Goal: Task Accomplishment & Management: Manage account settings

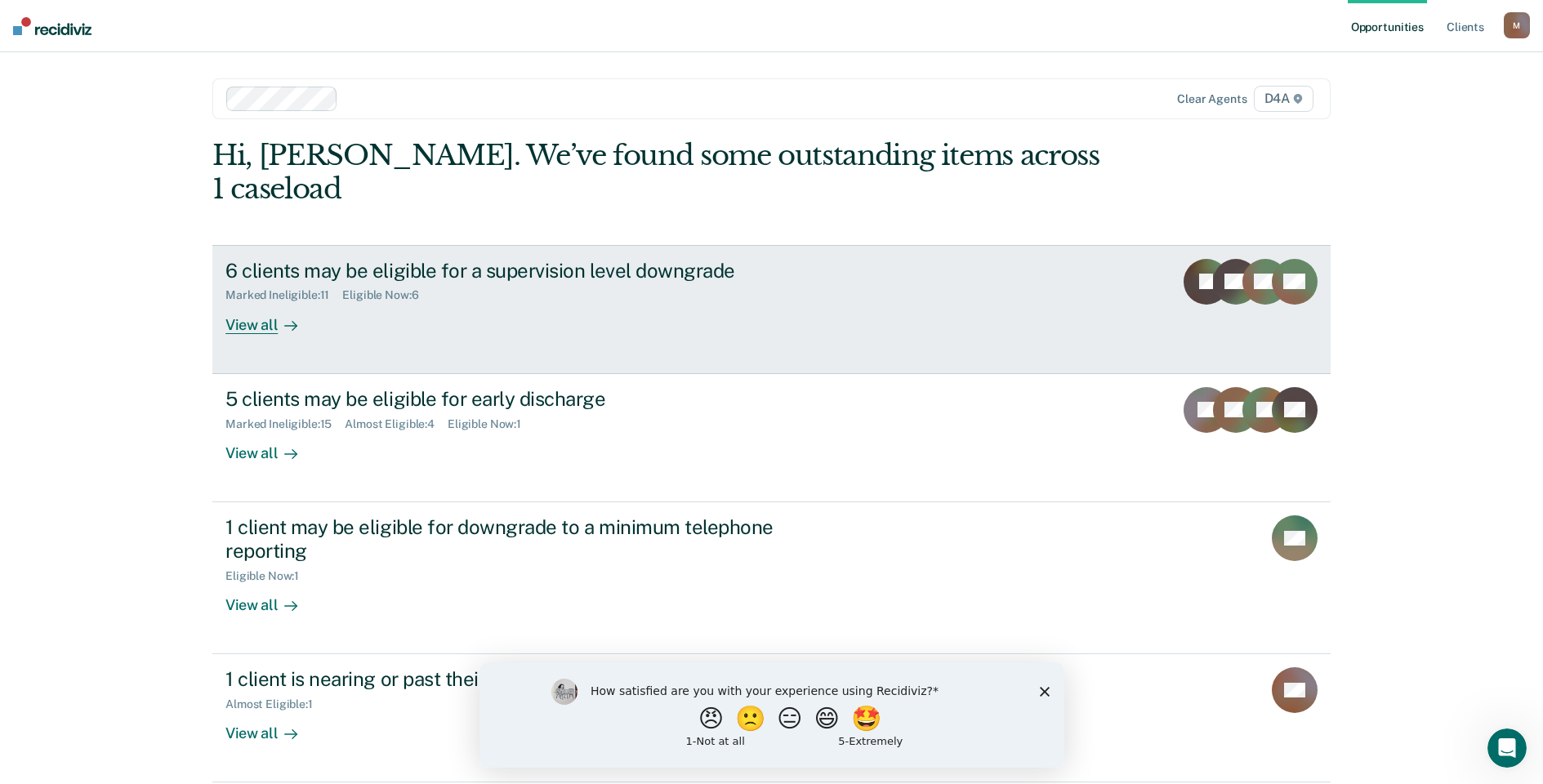
click at [247, 302] on div "View all" at bounding box center [270, 317] width 91 height 32
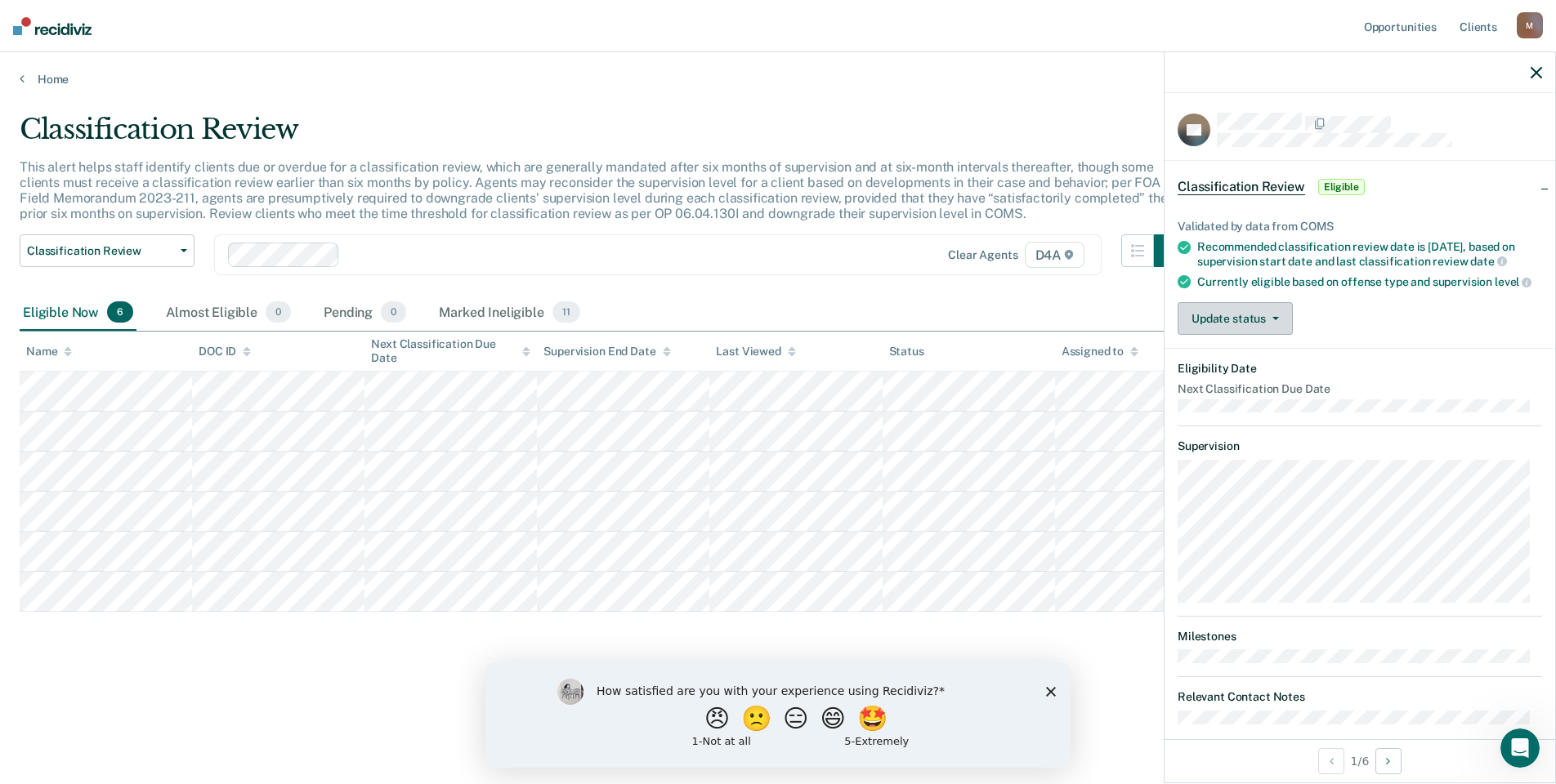
click at [1272, 320] on icon "button" at bounding box center [1275, 318] width 7 height 3
click at [1247, 392] on button "Mark Ineligible" at bounding box center [1257, 384] width 158 height 26
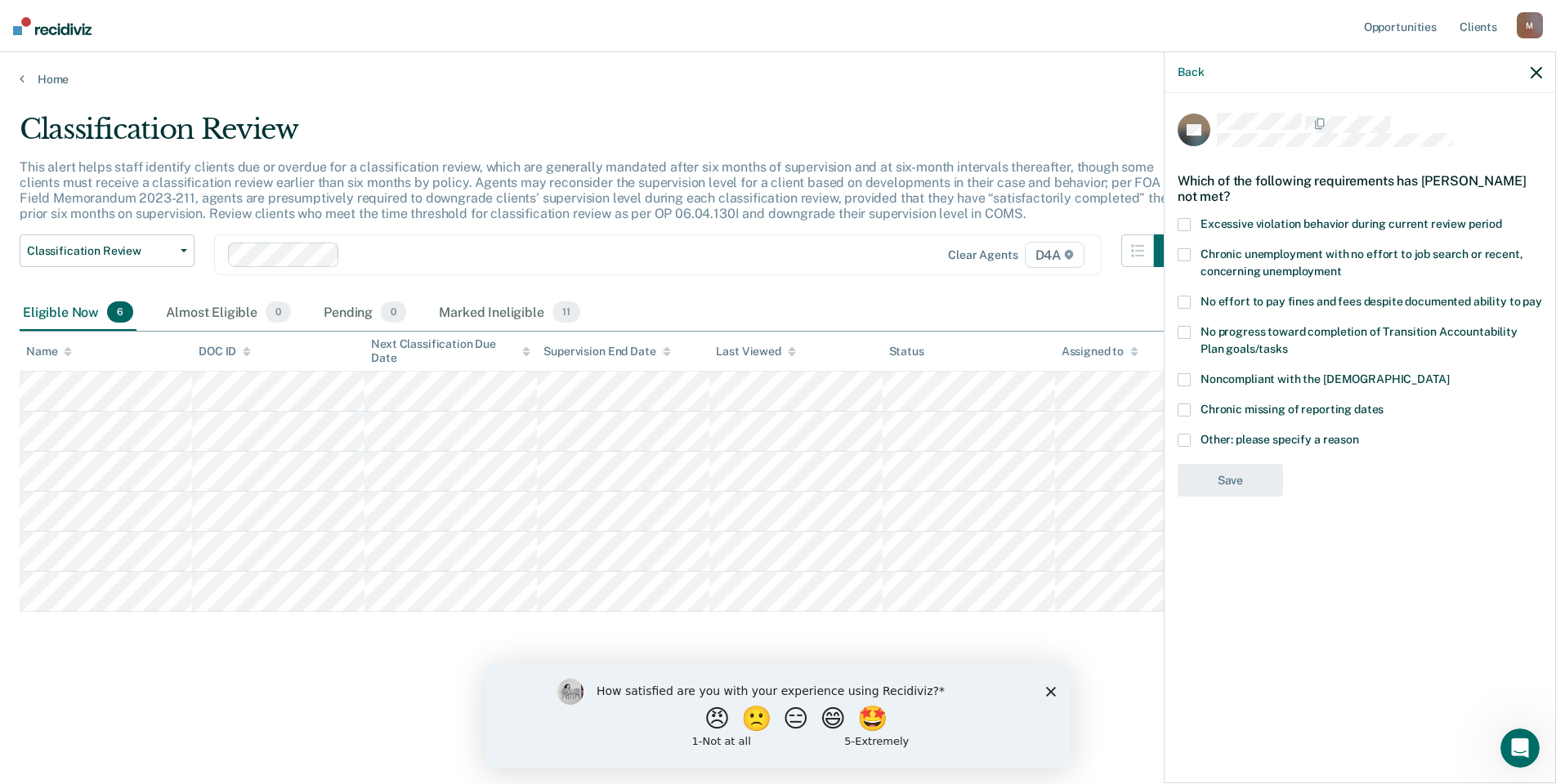
click at [1186, 301] on span at bounding box center [1185, 302] width 13 height 13
click at [1194, 71] on button "Back" at bounding box center [1190, 72] width 26 height 13
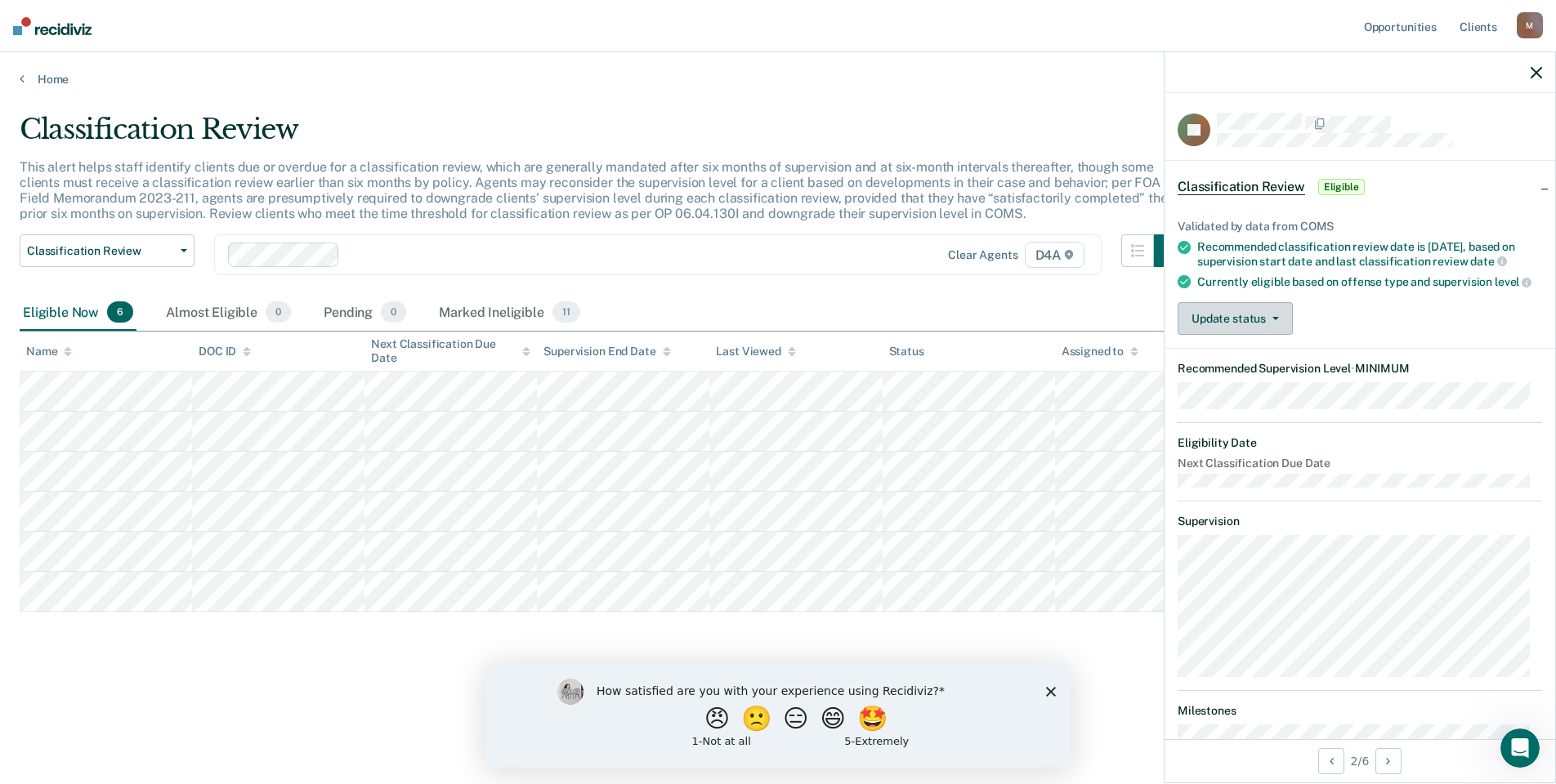
click at [1256, 334] on button "Update status" at bounding box center [1236, 318] width 115 height 33
click at [1248, 393] on button "Mark Ineligible" at bounding box center [1257, 384] width 158 height 26
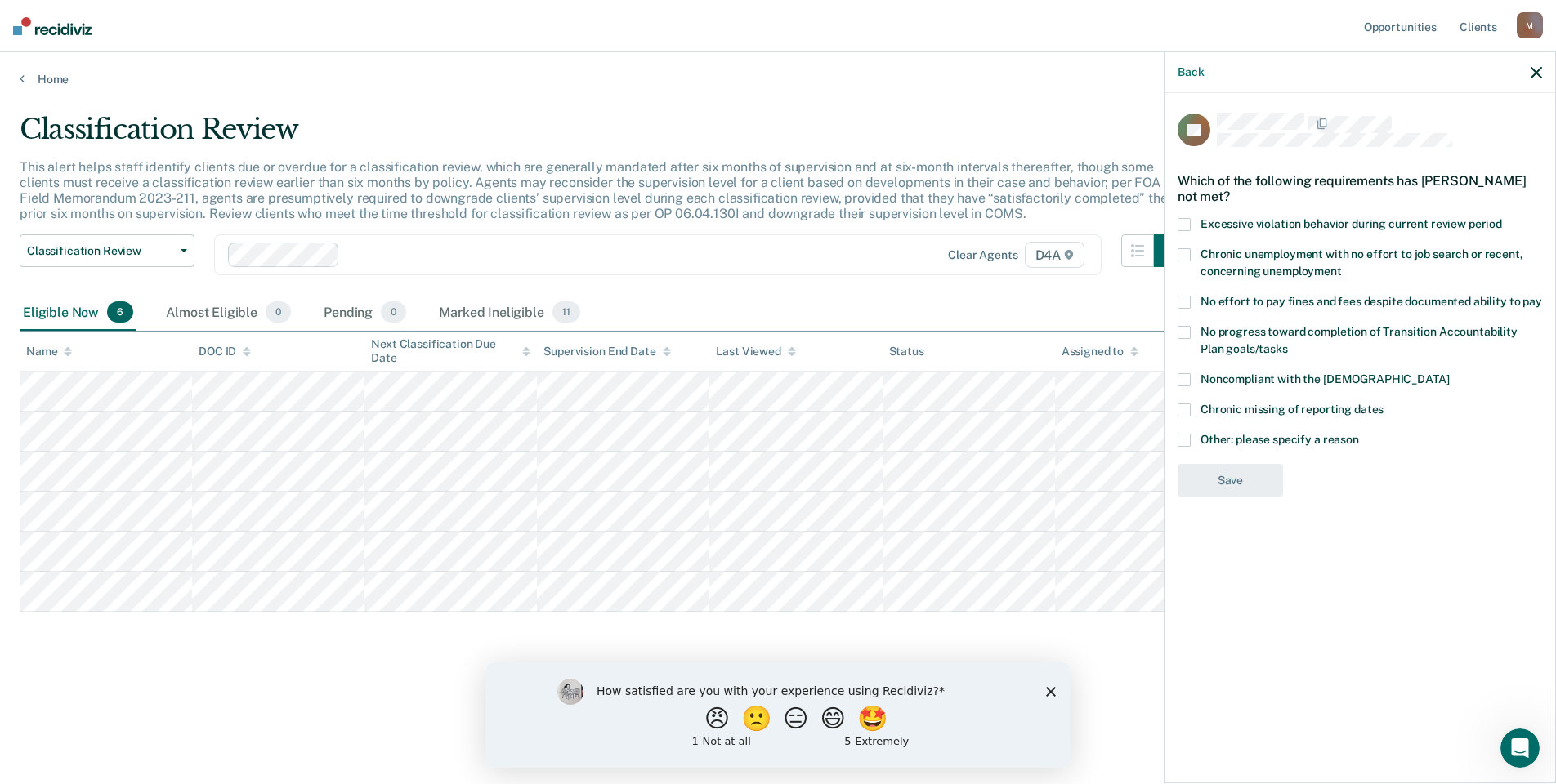
click at [1185, 301] on span at bounding box center [1185, 302] width 13 height 13
click at [1236, 547] on button "Save" at bounding box center [1231, 547] width 106 height 34
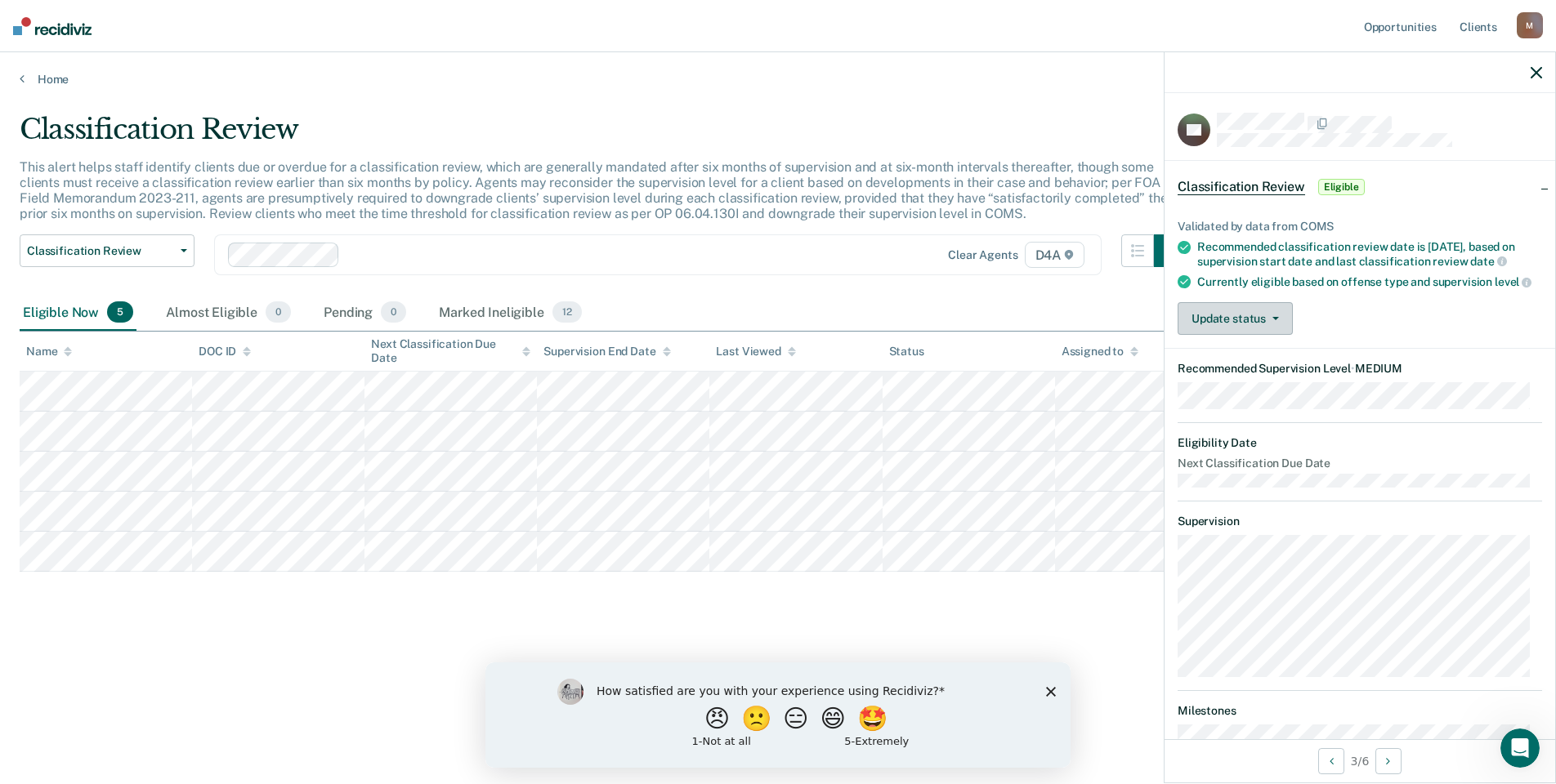
click at [1265, 326] on button "Update status" at bounding box center [1236, 318] width 115 height 33
click at [1250, 395] on button "Mark Ineligible" at bounding box center [1257, 384] width 158 height 26
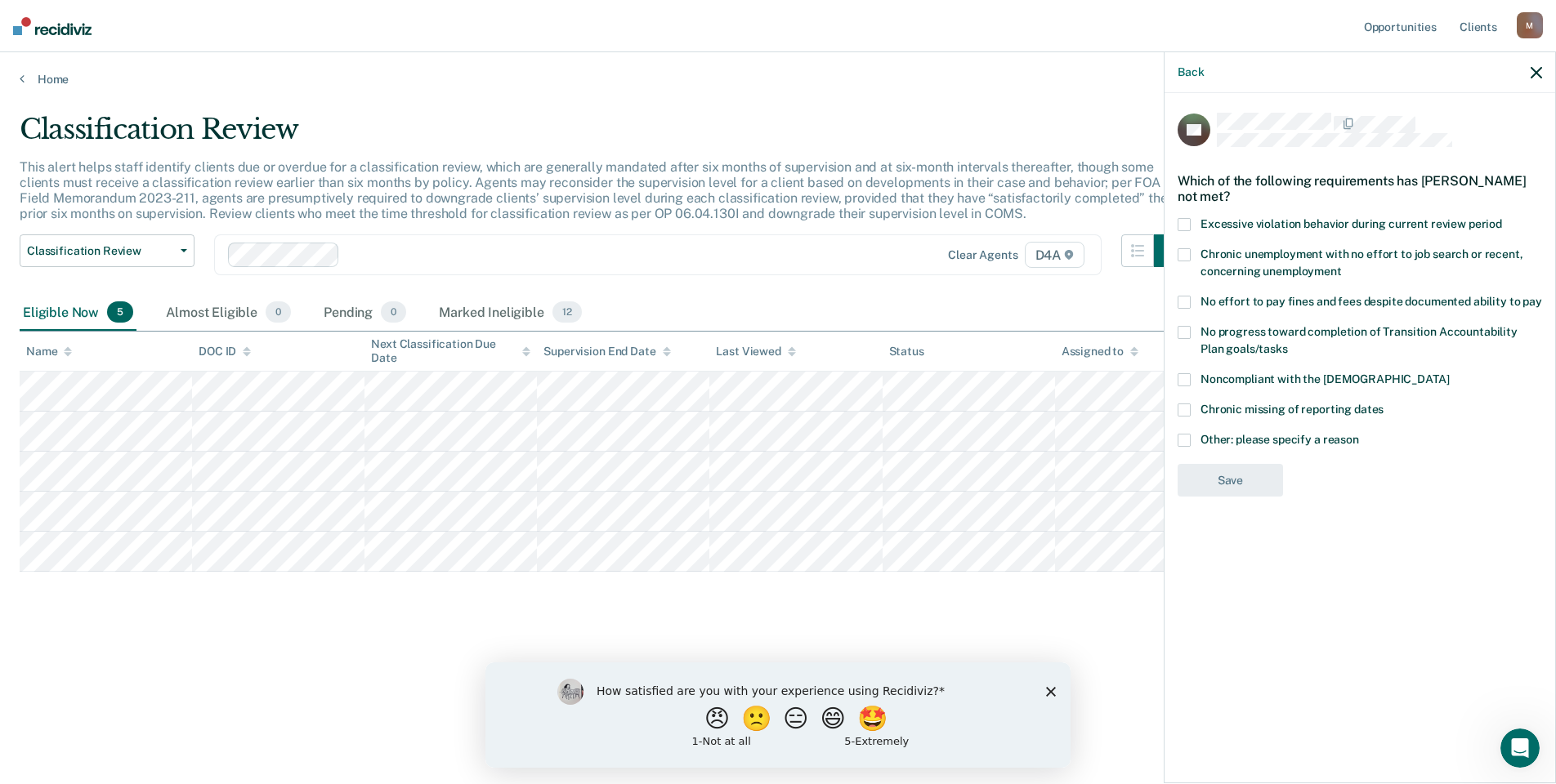
click at [1186, 437] on span at bounding box center [1185, 441] width 13 height 13
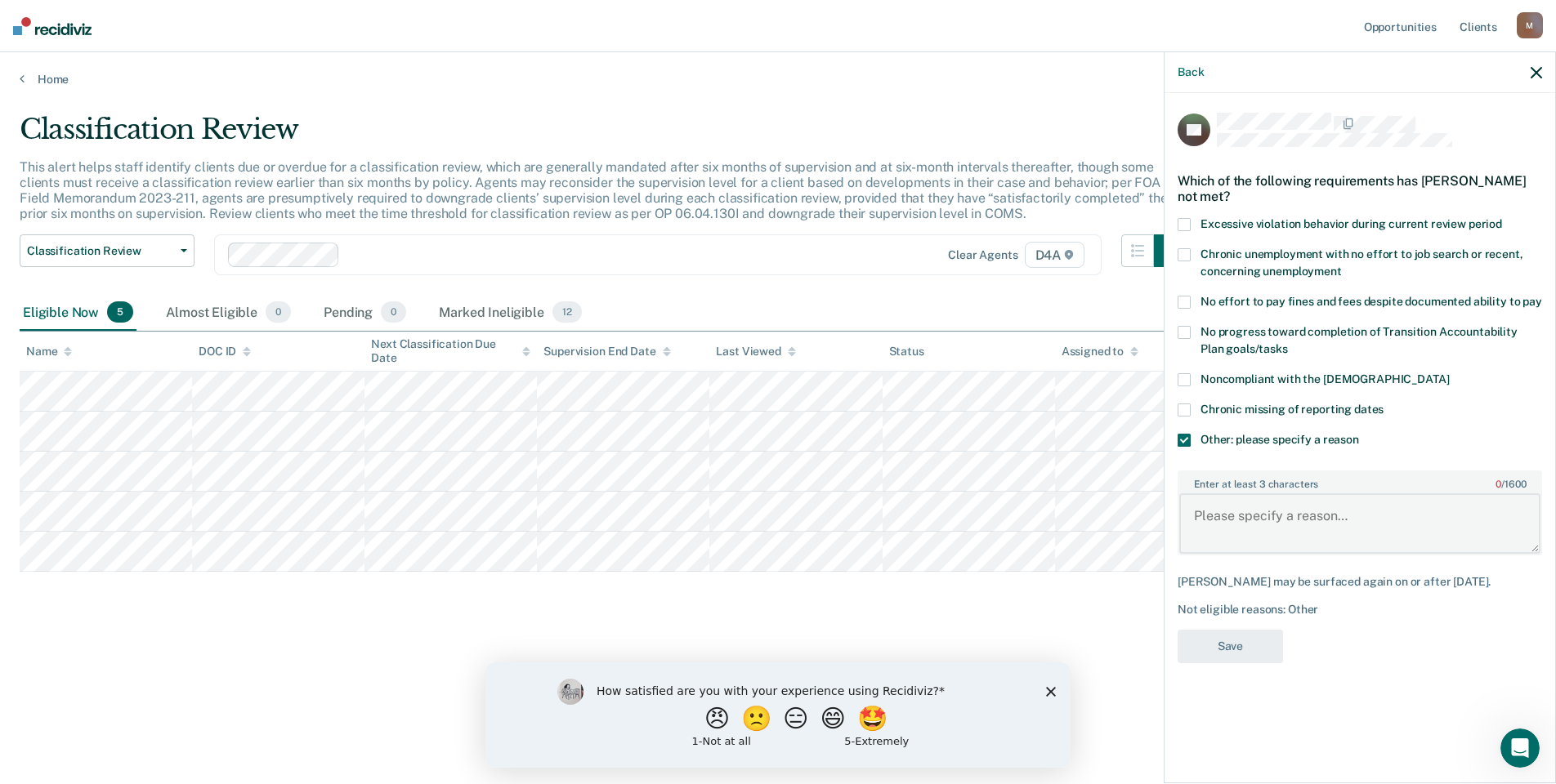
click at [1342, 517] on textarea "Enter at least 3 characters 0 / 1600" at bounding box center [1360, 523] width 361 height 61
type textarea "Pending Assaultive Misdemeanor offense."
click at [1220, 661] on button "Save" at bounding box center [1231, 646] width 106 height 34
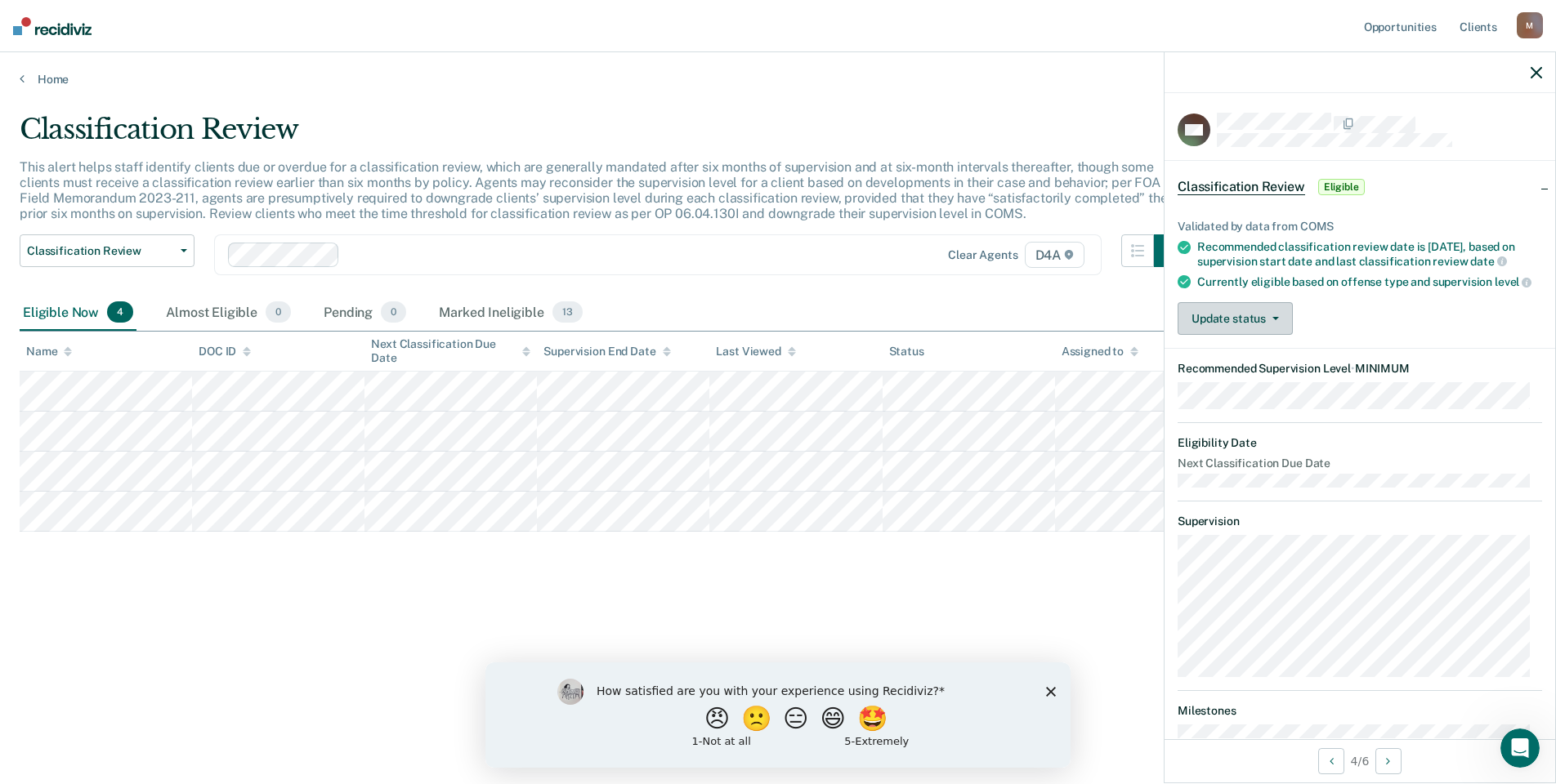
click at [1272, 335] on button "Update status" at bounding box center [1236, 318] width 115 height 33
click at [1250, 391] on button "Mark Ineligible" at bounding box center [1257, 384] width 158 height 26
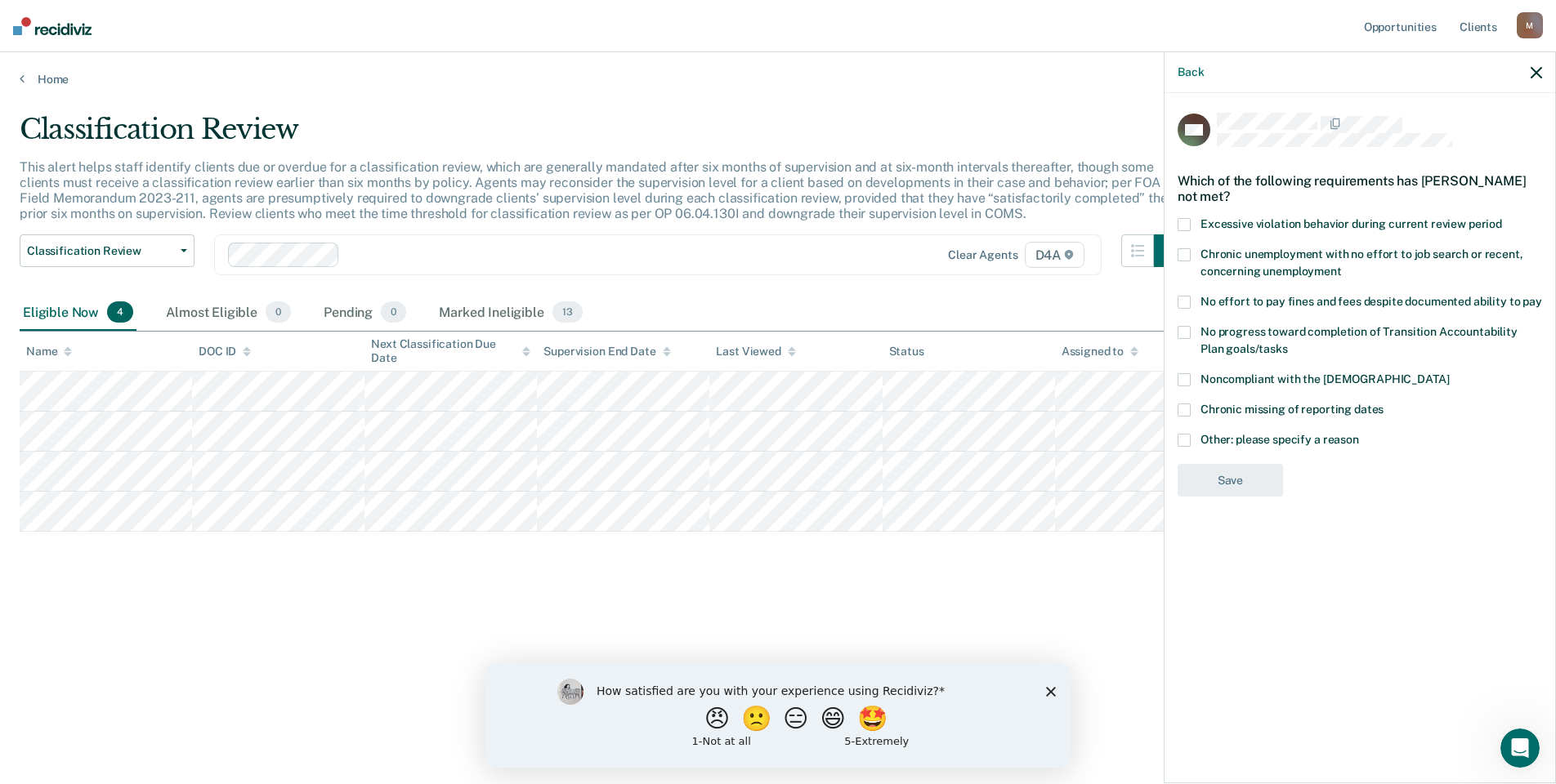
click at [1186, 330] on span at bounding box center [1185, 333] width 13 height 13
click at [1184, 332] on span at bounding box center [1185, 333] width 13 height 13
click at [1183, 437] on span at bounding box center [1185, 441] width 13 height 13
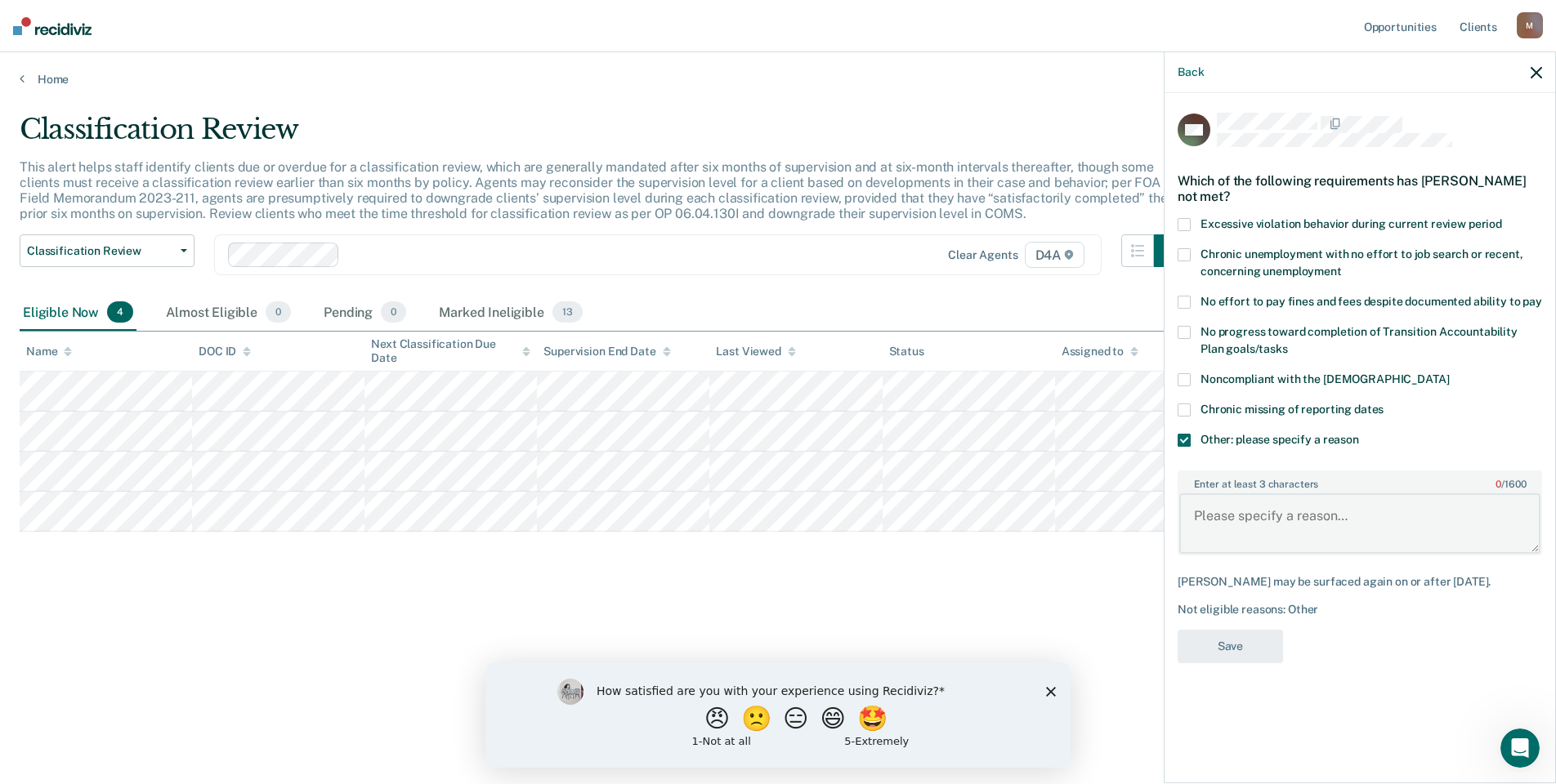
click at [1279, 518] on textarea "Enter at least 3 characters 0 / 1600" at bounding box center [1360, 523] width 361 height 61
type textarea "No CSW Hours worked on OWI- 3rd."
click at [1245, 644] on button "Save" at bounding box center [1231, 646] width 106 height 34
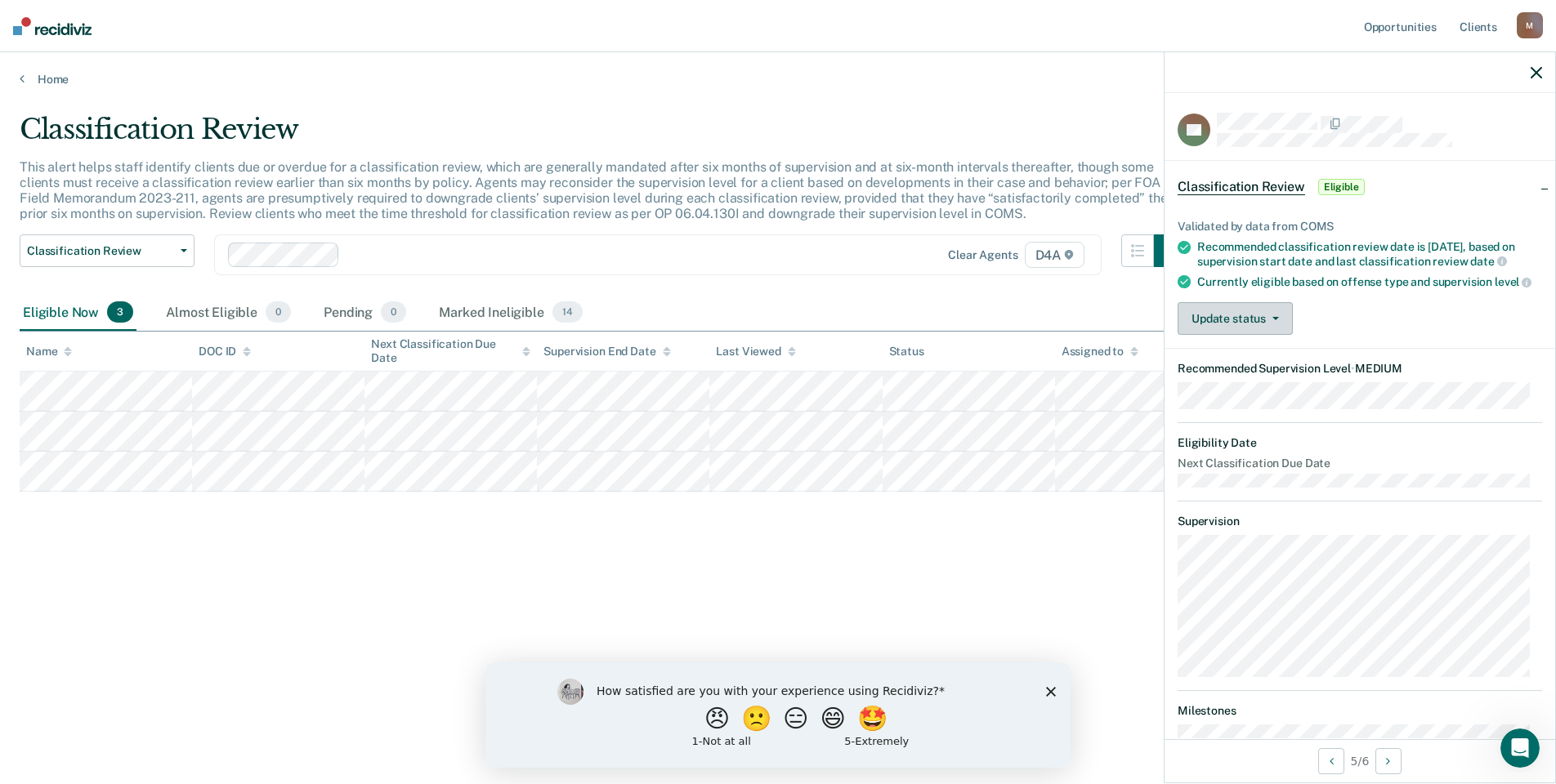
click at [1277, 335] on button "Update status" at bounding box center [1236, 318] width 115 height 33
click at [1259, 397] on button "Mark Ineligible" at bounding box center [1257, 384] width 158 height 26
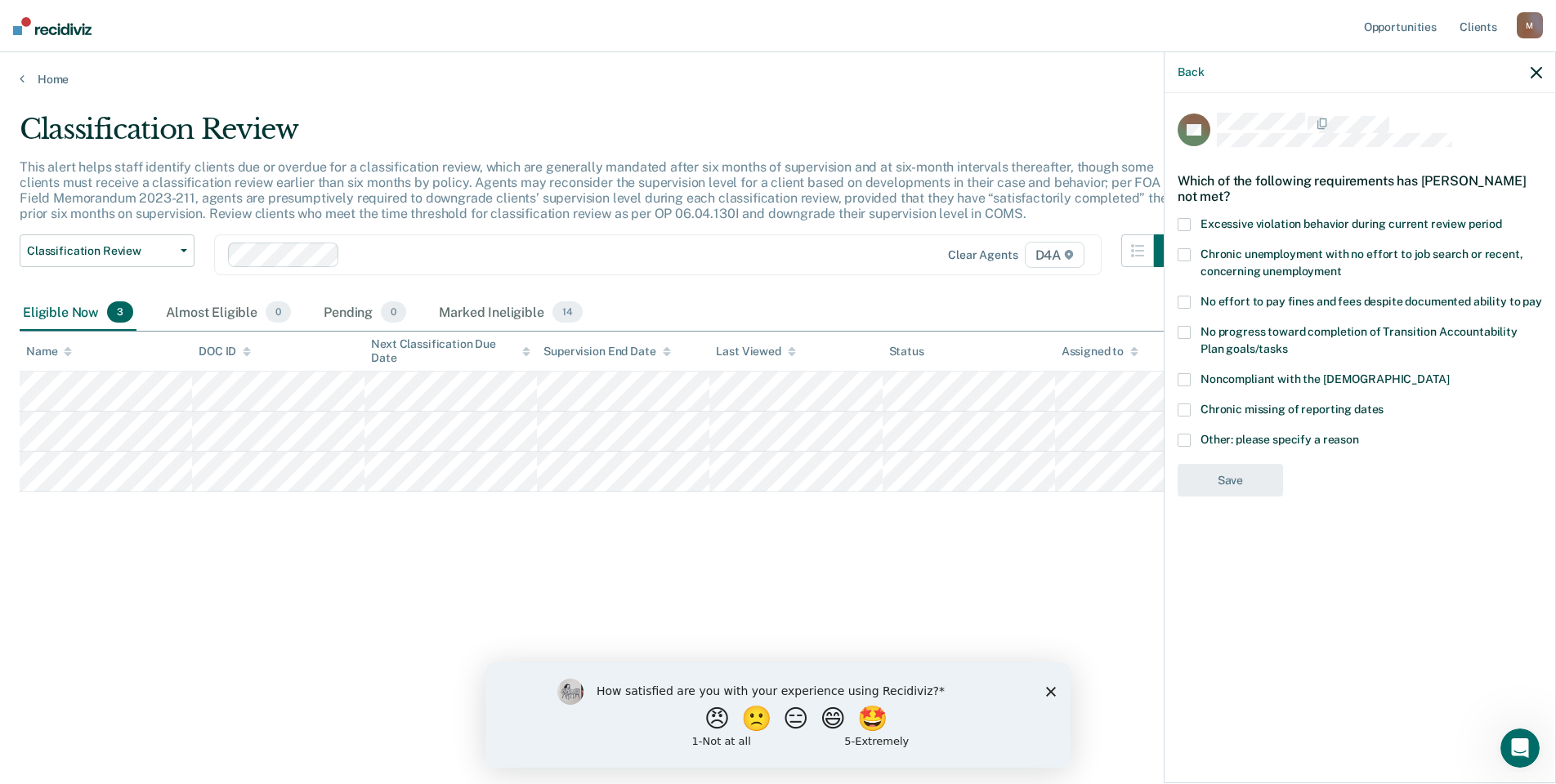
click at [1185, 330] on span at bounding box center [1185, 333] width 13 height 13
click at [1237, 538] on button "Save" at bounding box center [1231, 547] width 106 height 34
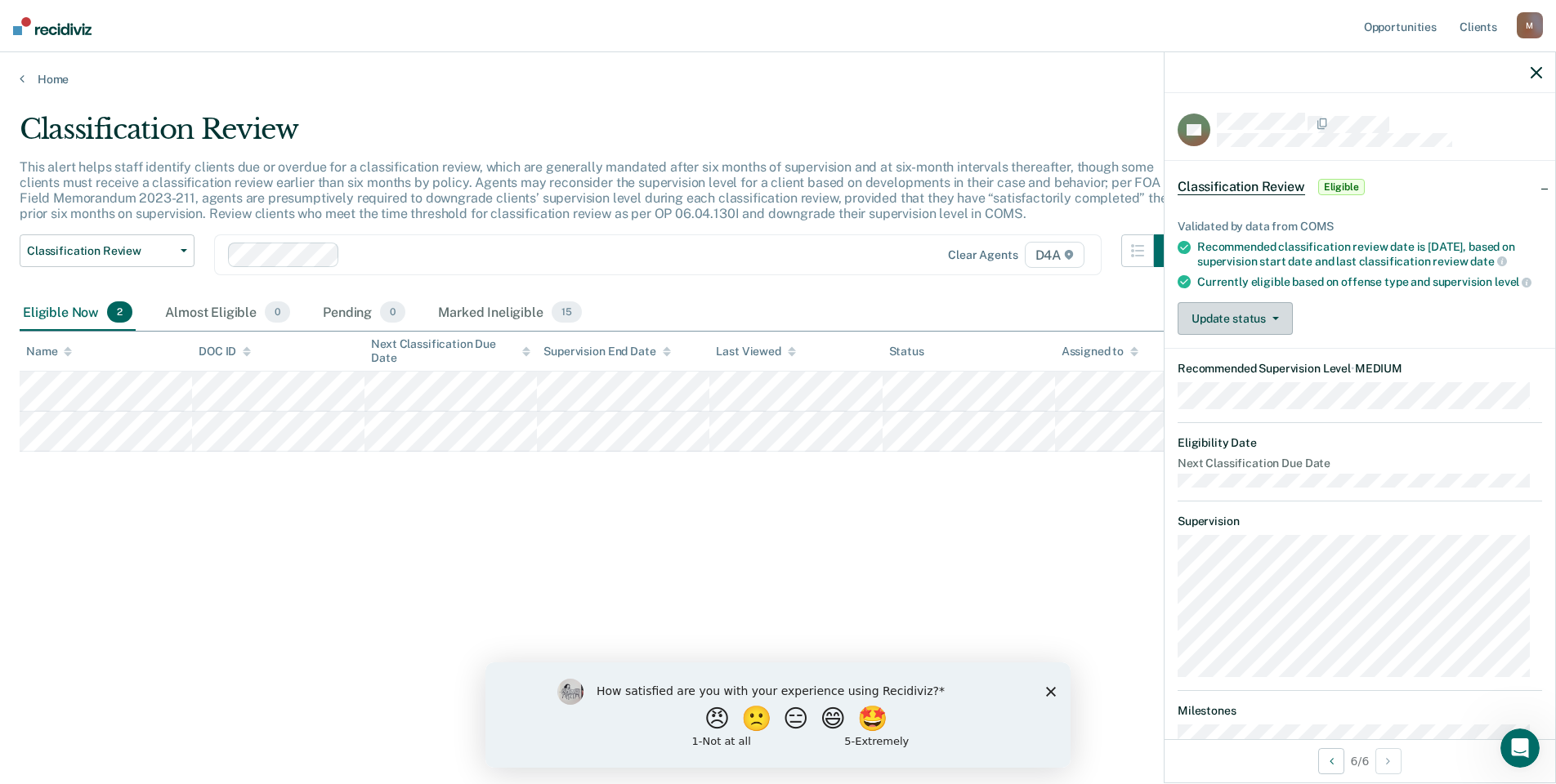
click at [1253, 335] on button "Update status" at bounding box center [1236, 318] width 115 height 33
click at [1258, 397] on button "Mark Ineligible" at bounding box center [1257, 384] width 158 height 26
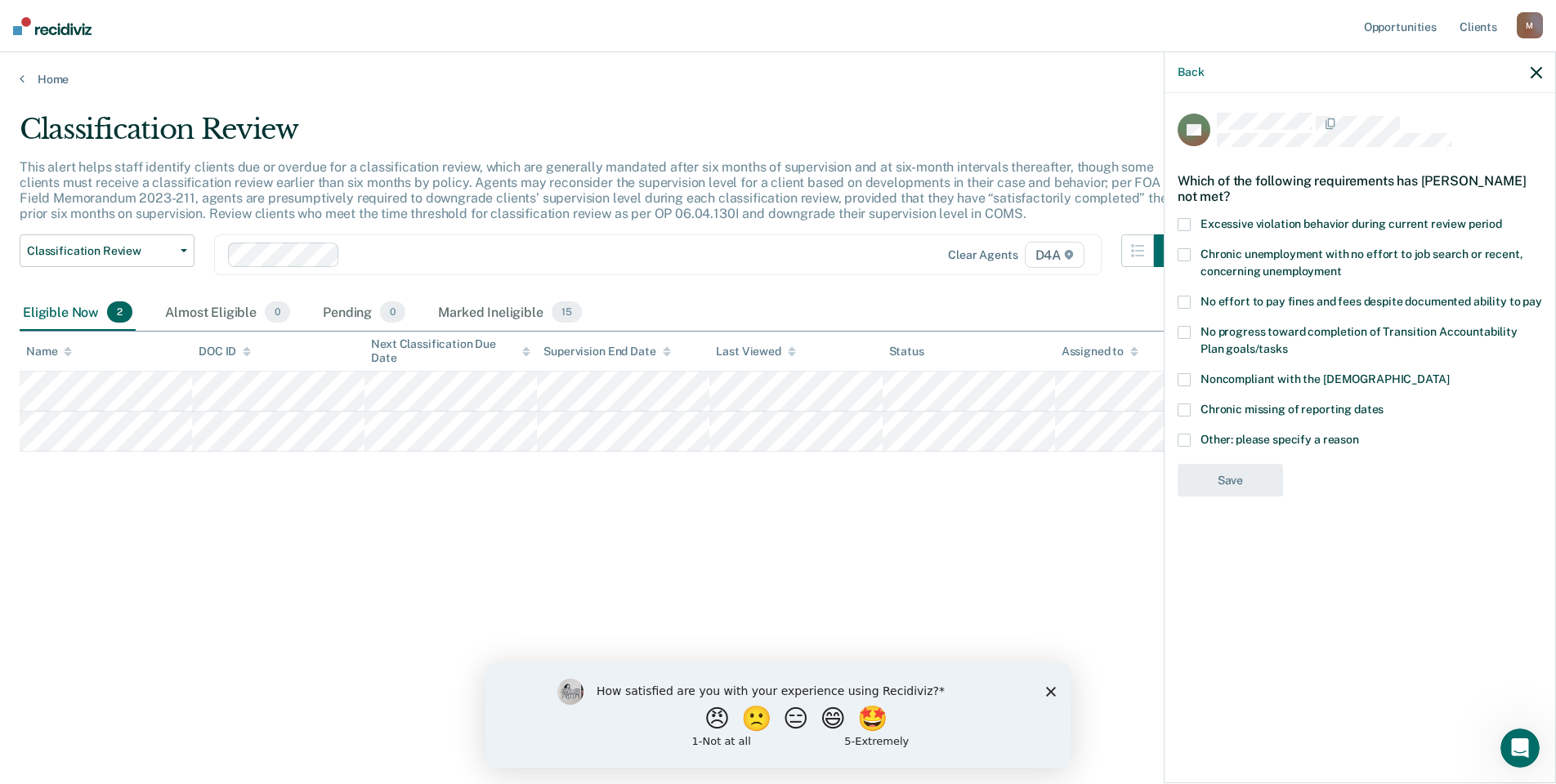
click at [1186, 295] on span at bounding box center [1185, 302] width 13 height 13
click at [1245, 542] on button "Save" at bounding box center [1231, 547] width 106 height 34
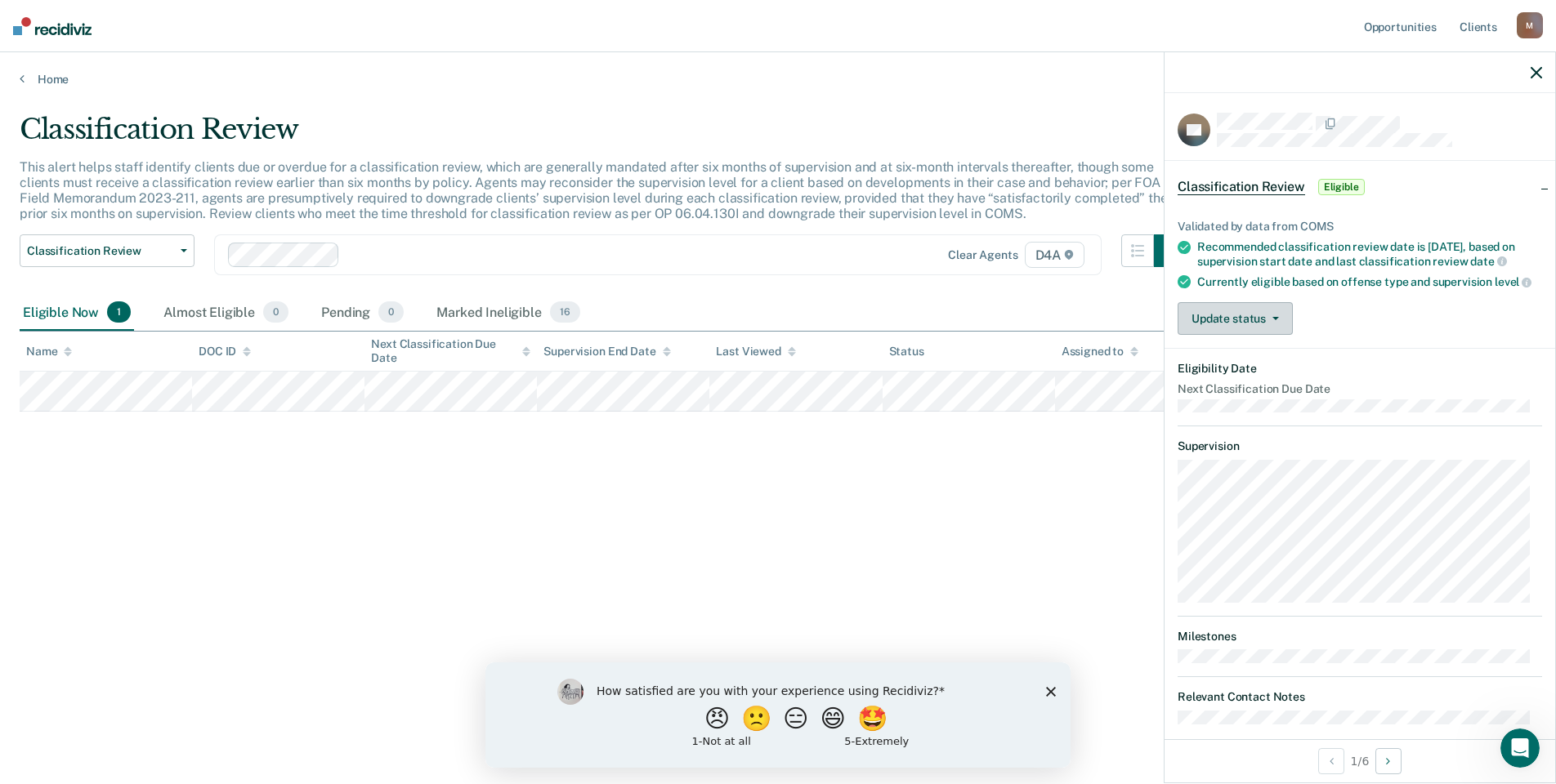
click at [1254, 324] on button "Update status" at bounding box center [1236, 318] width 115 height 33
click at [1241, 370] on button "[PERSON_NAME]" at bounding box center [1257, 357] width 158 height 26
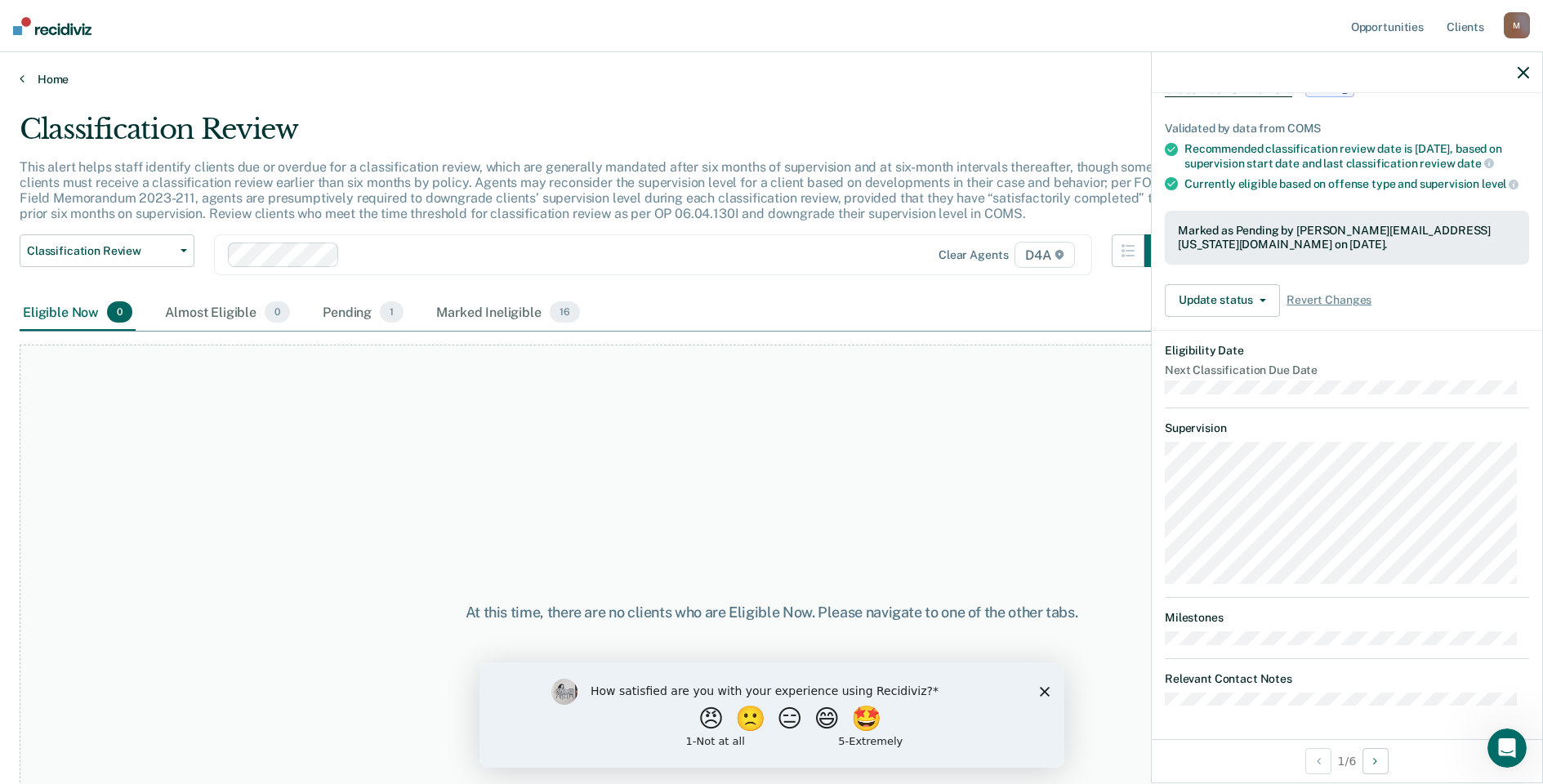
click at [21, 79] on icon at bounding box center [21, 79] width 5 height 13
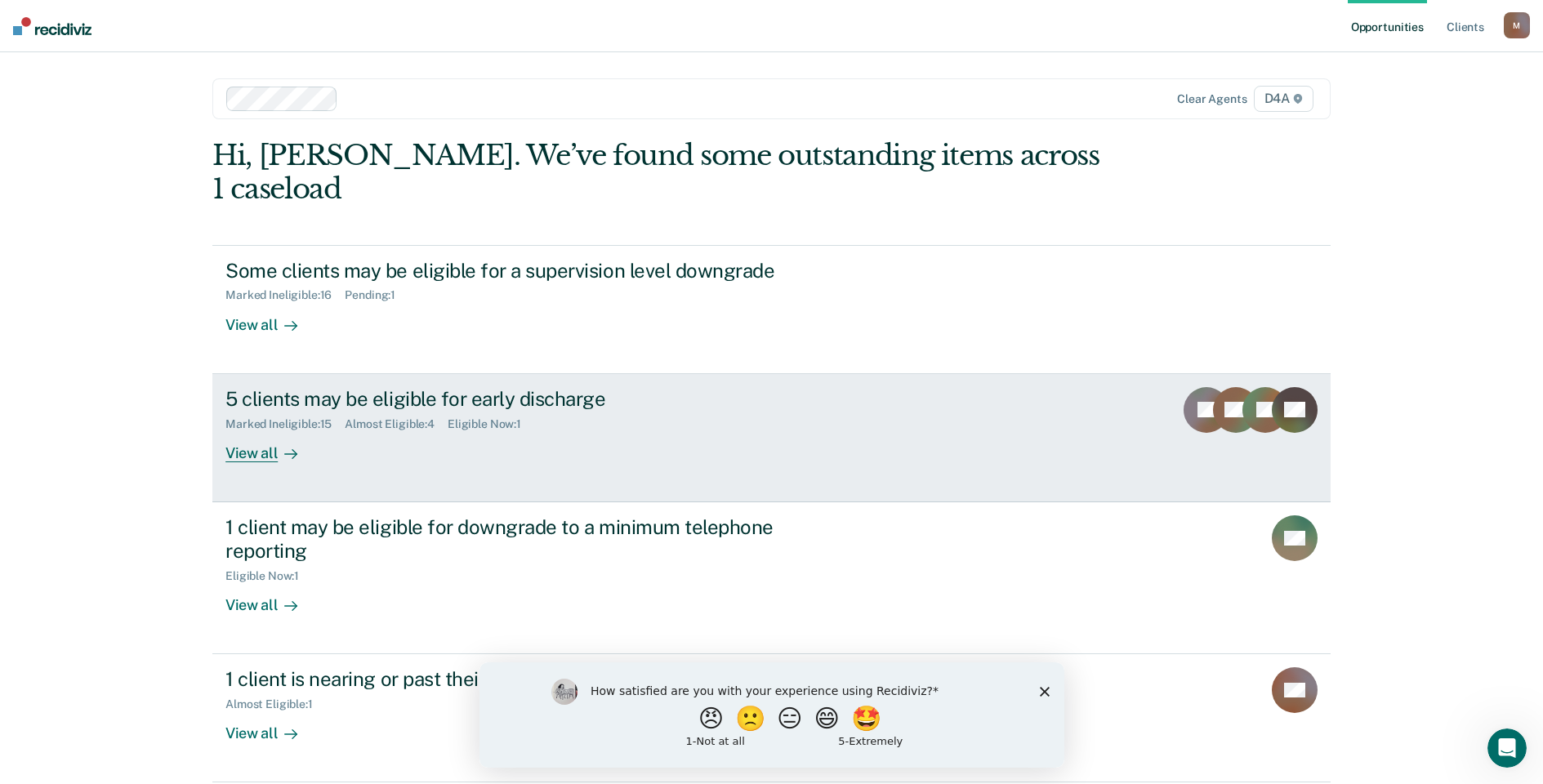
click at [248, 431] on div "View all" at bounding box center [270, 446] width 91 height 32
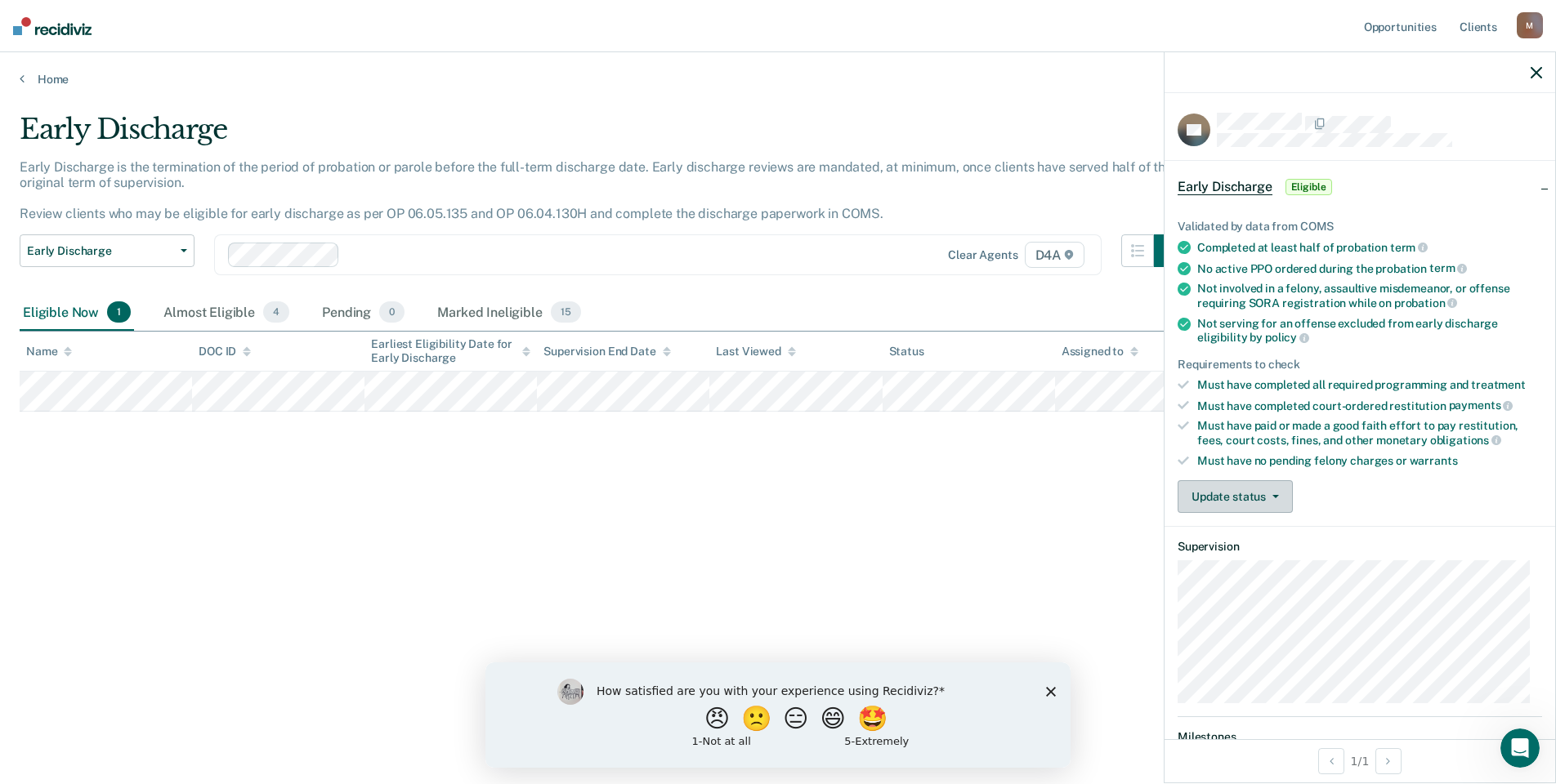
click at [1266, 495] on span "button" at bounding box center [1273, 496] width 13 height 3
click at [1237, 531] on button "[PERSON_NAME]" at bounding box center [1257, 536] width 158 height 26
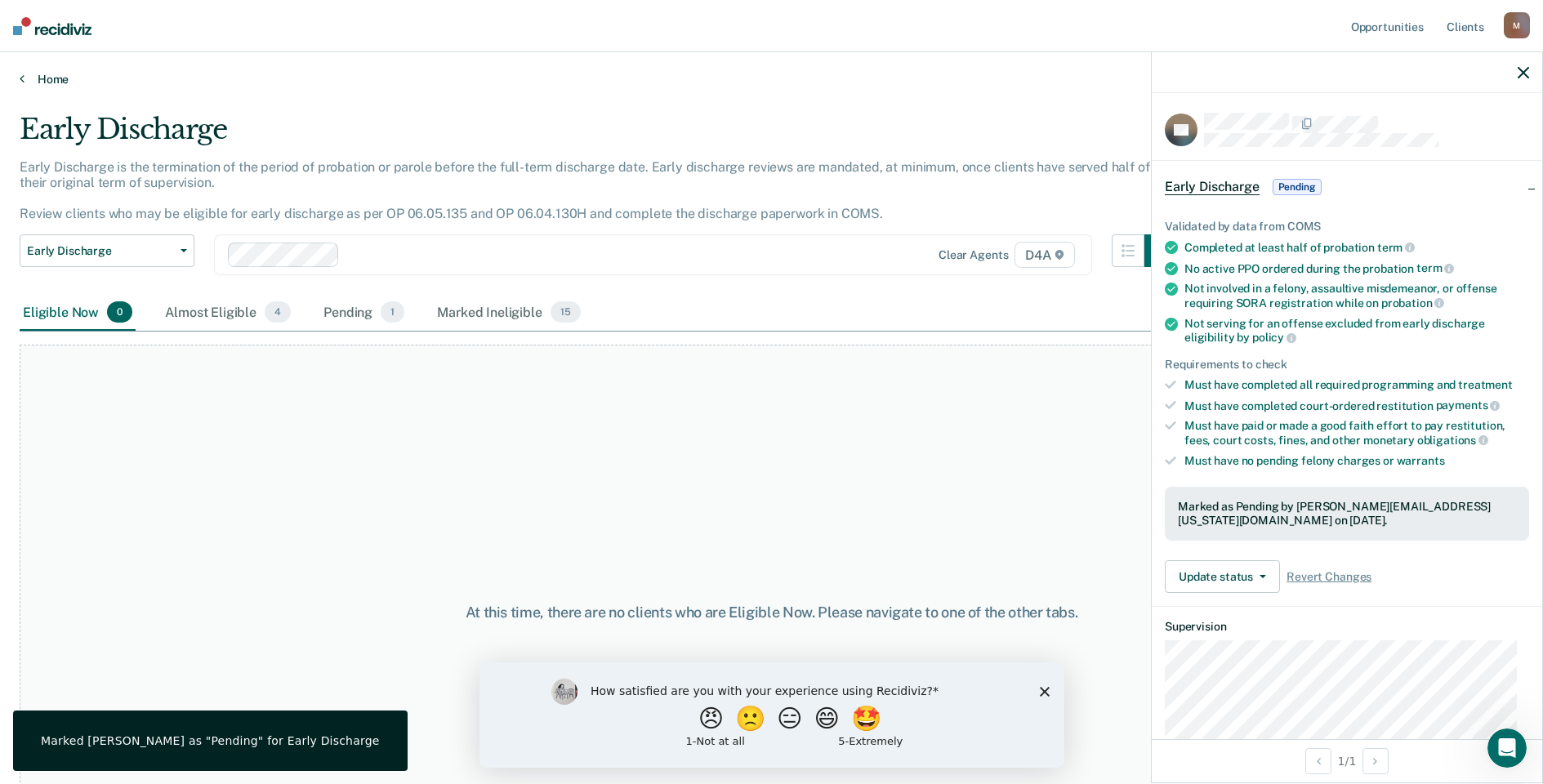
click at [25, 77] on link "Home" at bounding box center [772, 79] width 1505 height 14
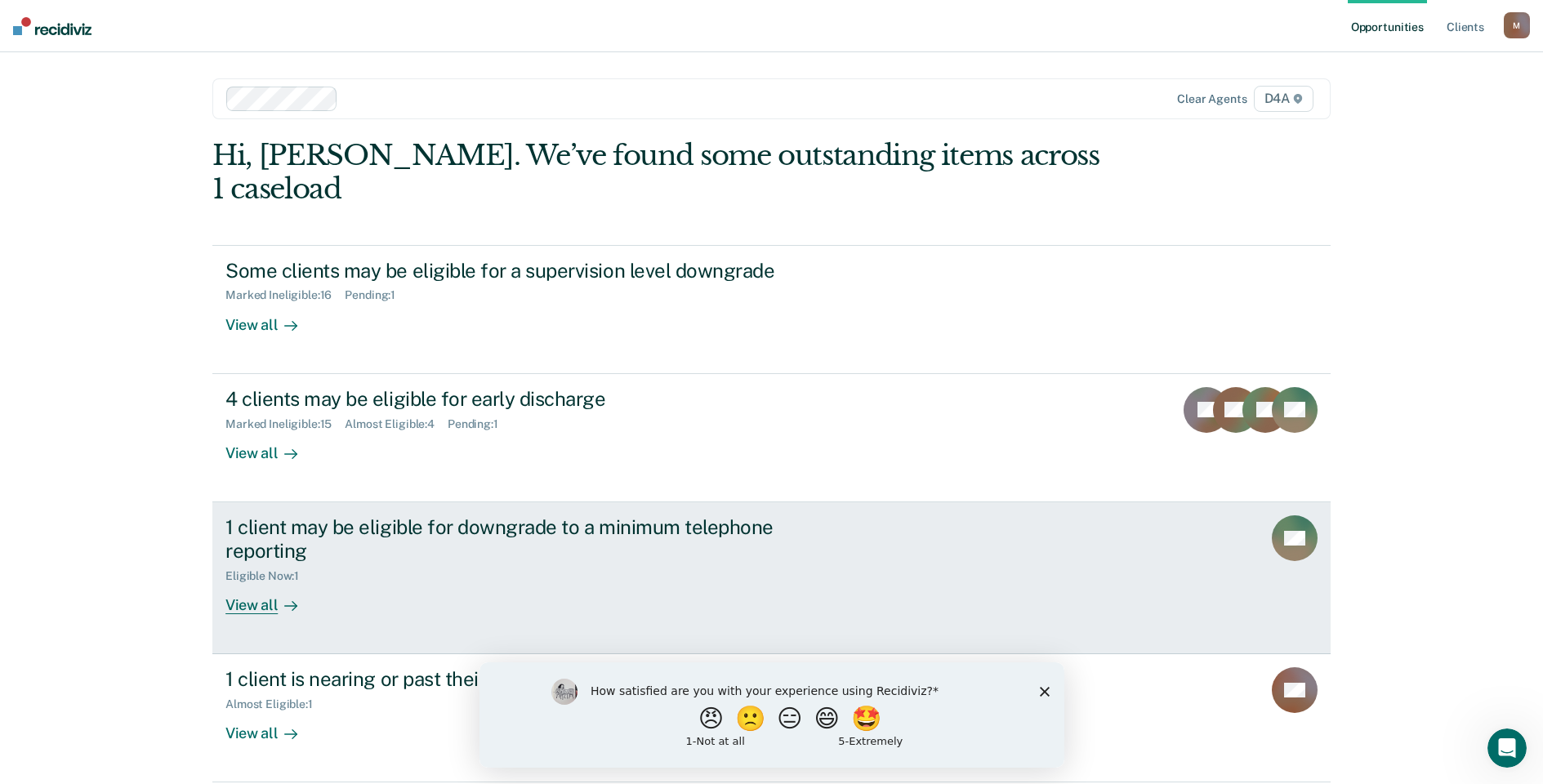
click at [258, 583] on div "View all" at bounding box center [270, 598] width 91 height 32
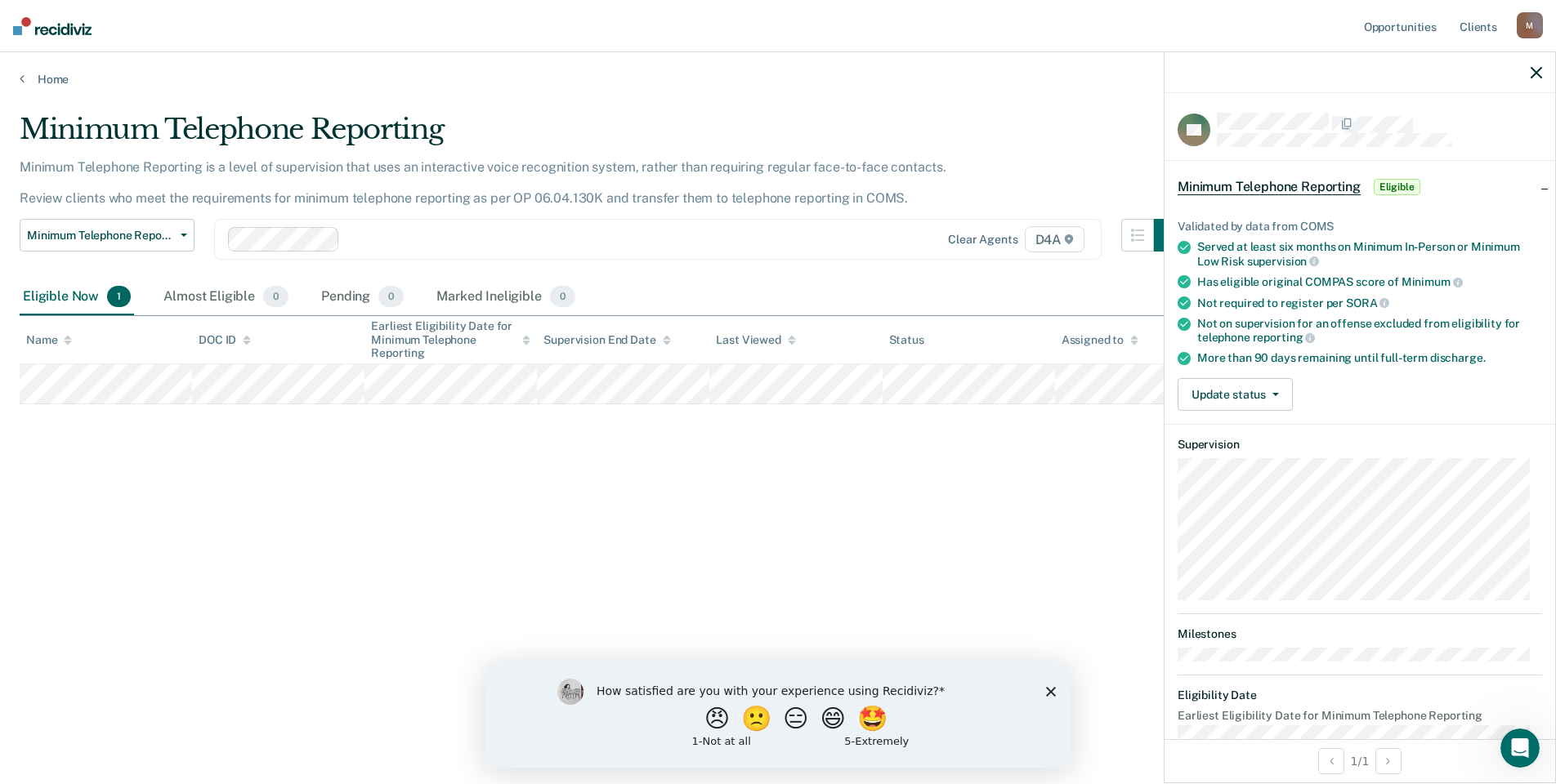
scroll to position [31, 0]
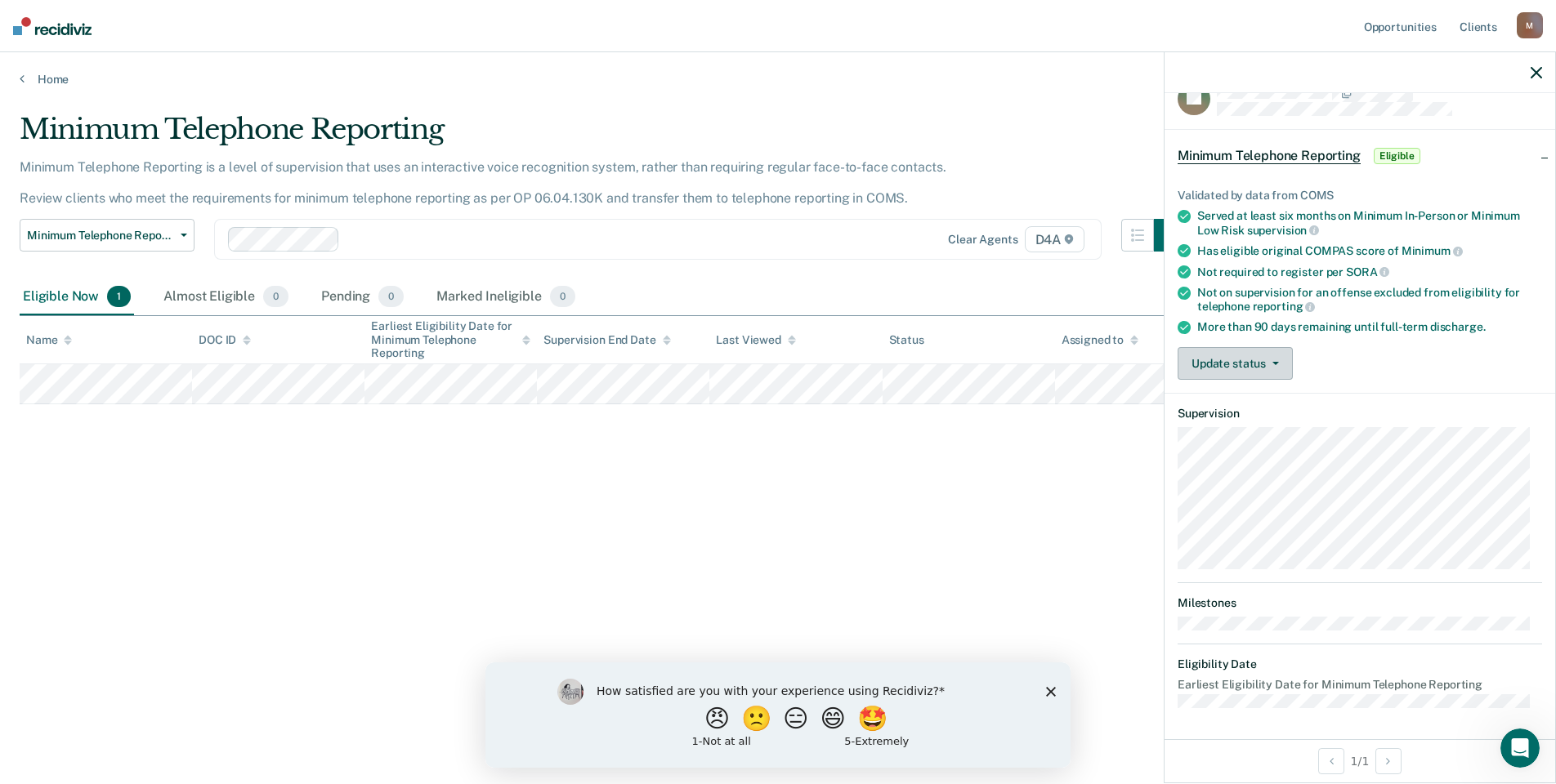
click at [1252, 354] on button "Update status" at bounding box center [1236, 364] width 115 height 33
click at [1242, 432] on button "Mark Ineligible" at bounding box center [1257, 428] width 158 height 26
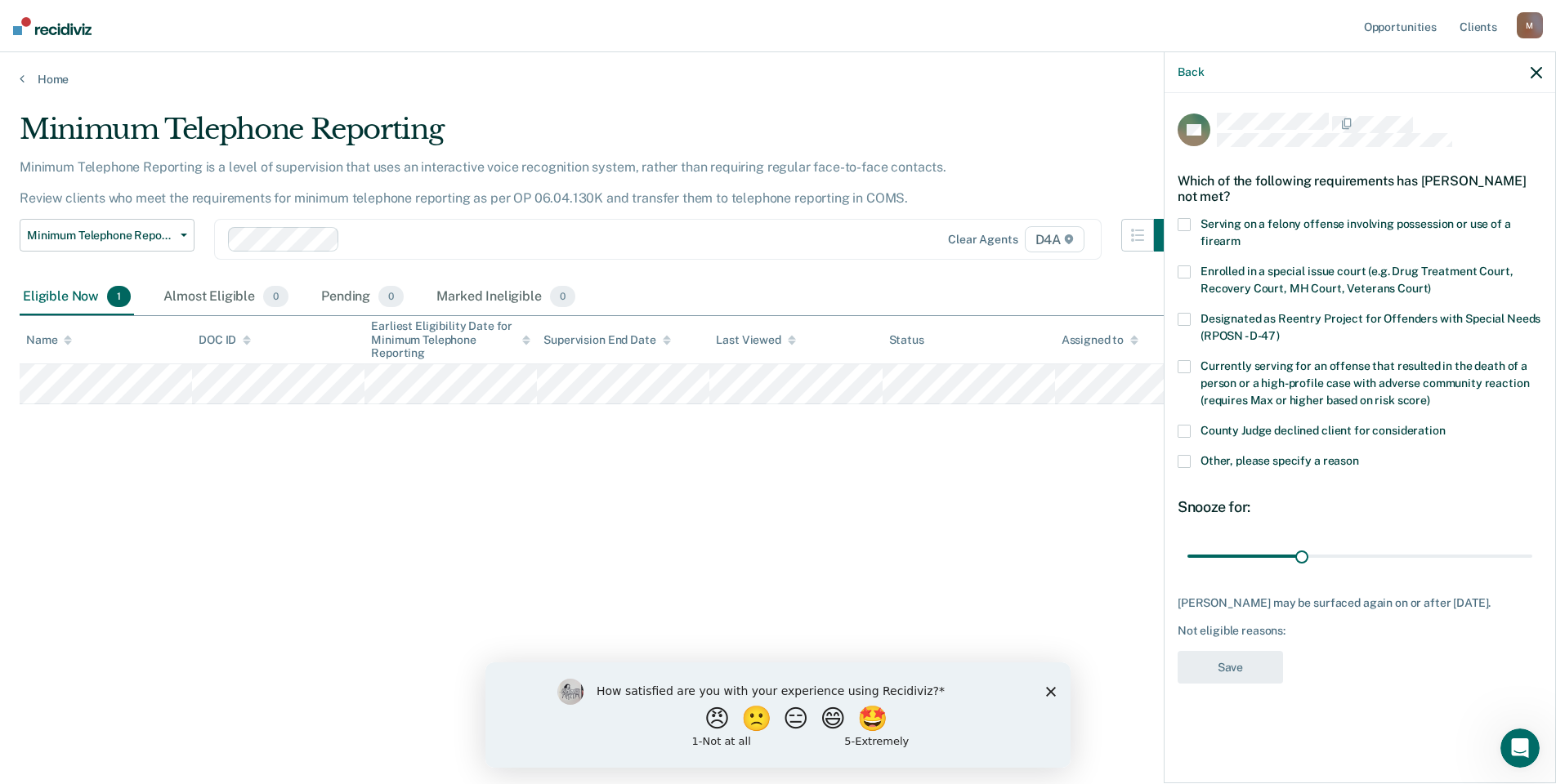
click at [1183, 456] on span at bounding box center [1185, 462] width 13 height 13
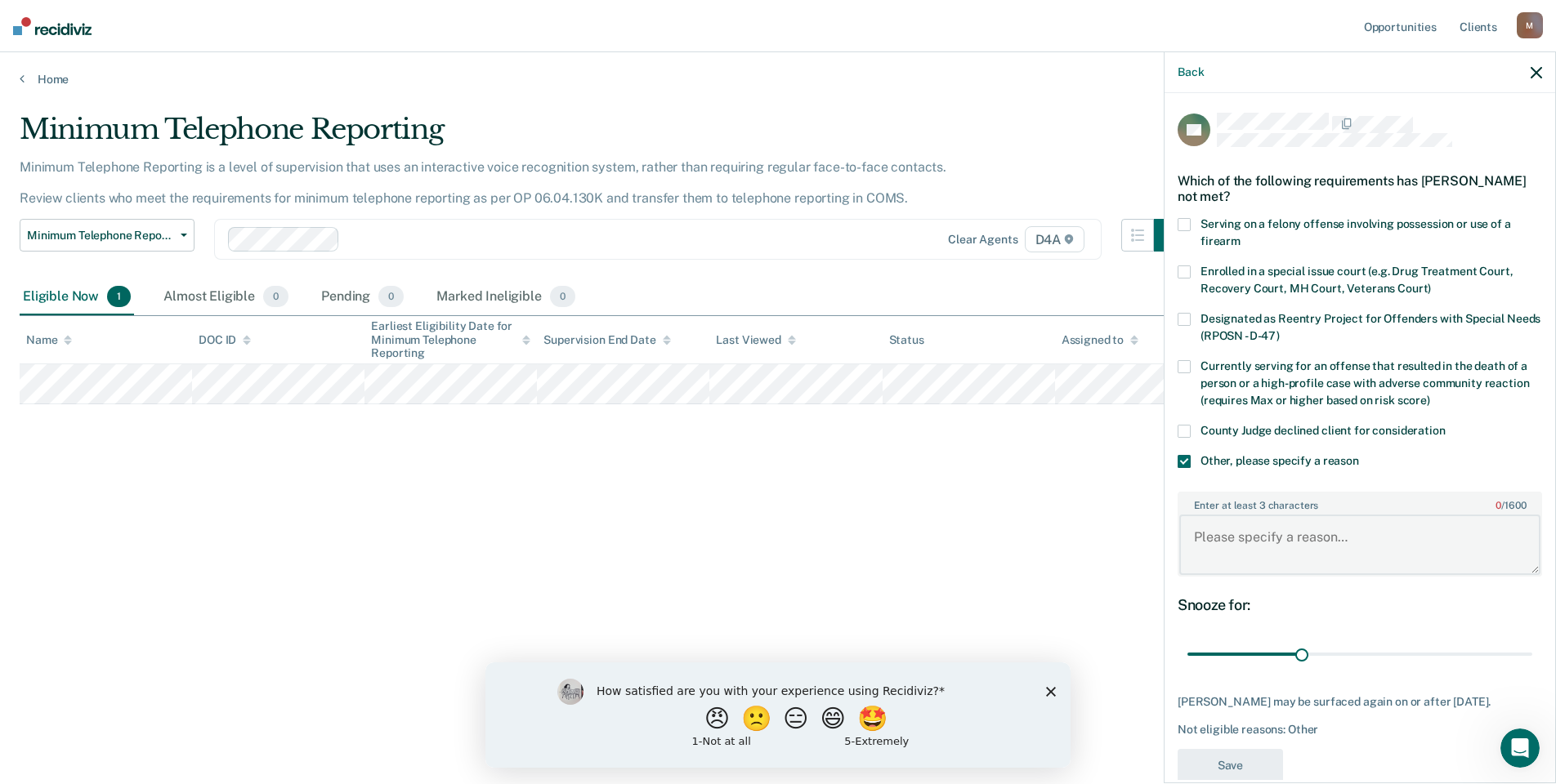
click at [1265, 534] on textarea "Enter at least 3 characters 0 / 1600" at bounding box center [1360, 544] width 361 height 61
type textarea "Inconsistent payments towards Restitution."
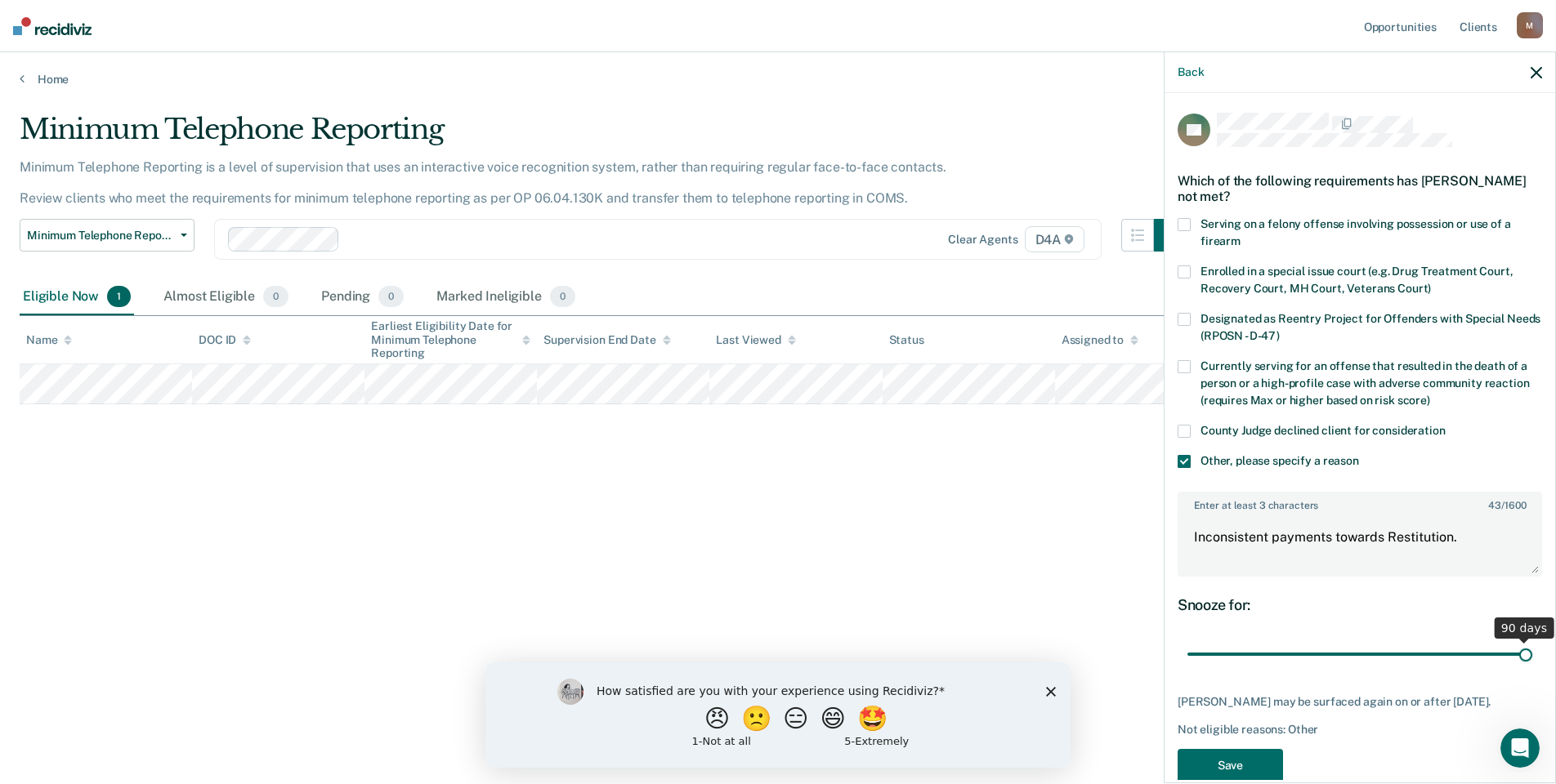
drag, startPoint x: 1299, startPoint y: 653, endPoint x: 1533, endPoint y: 664, distance: 234.3
type input "90"
click at [1532, 664] on input "range" at bounding box center [1360, 655] width 344 height 29
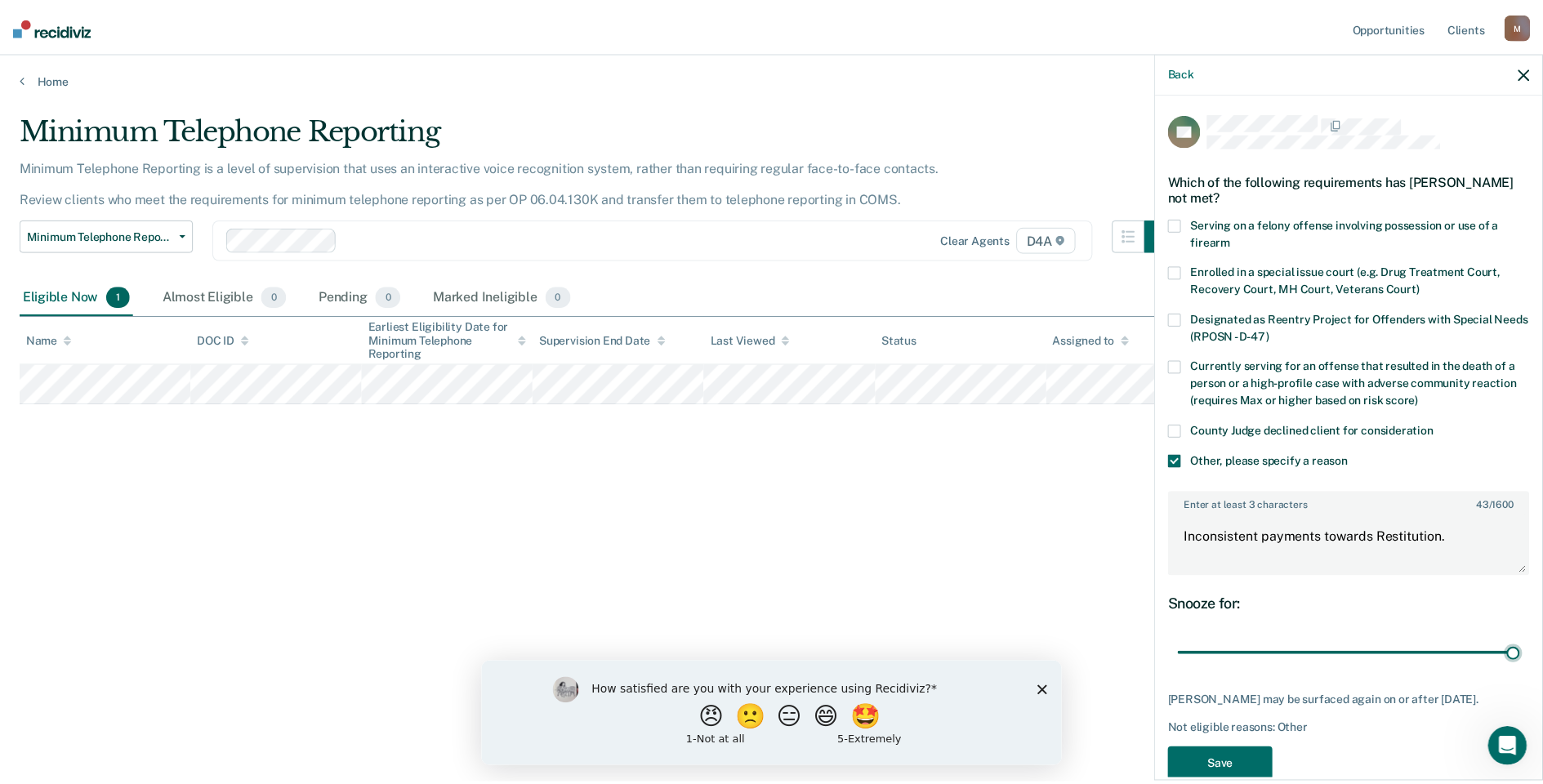
scroll to position [44, 0]
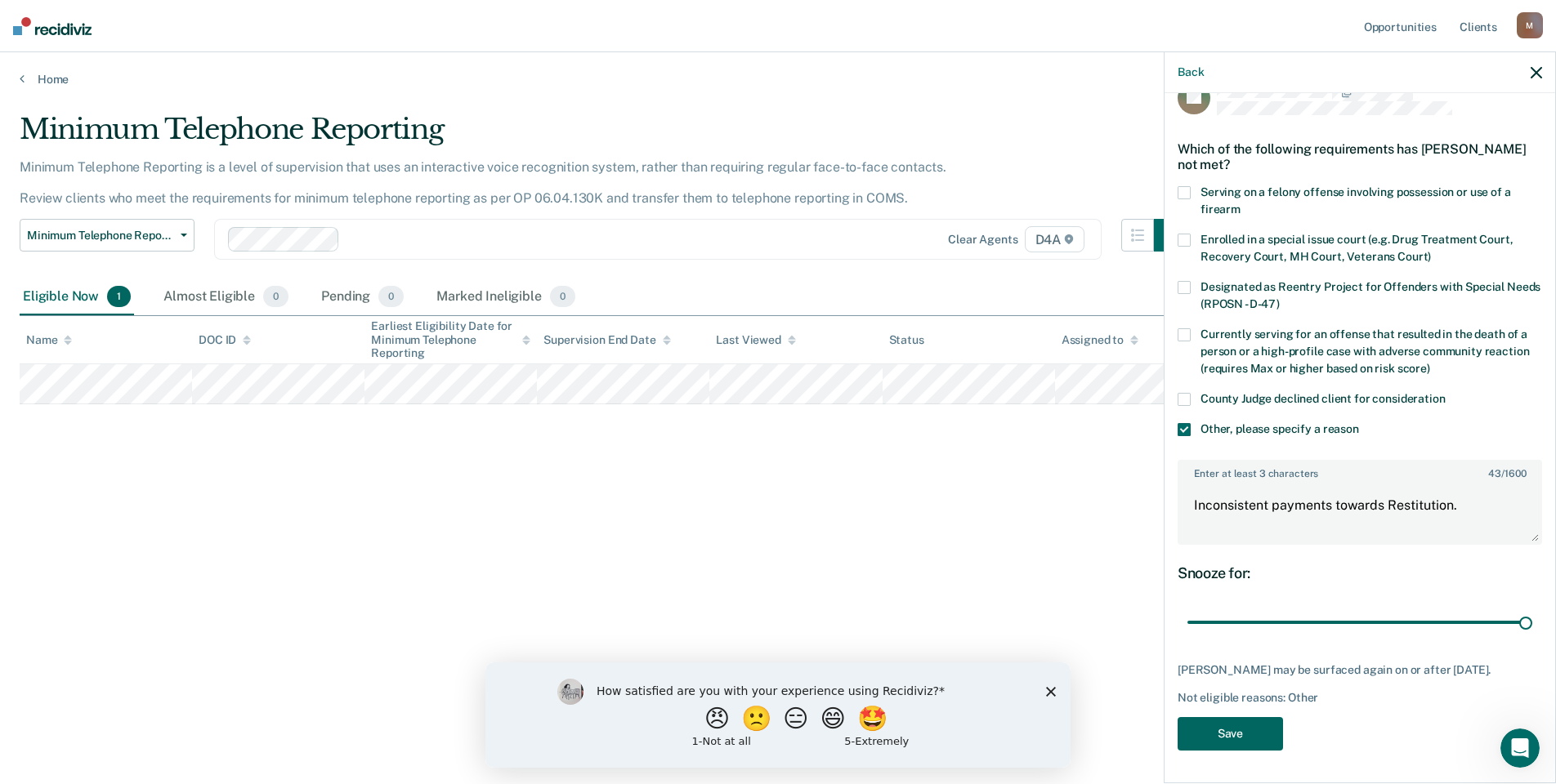
click at [1248, 724] on button "Save" at bounding box center [1231, 734] width 106 height 34
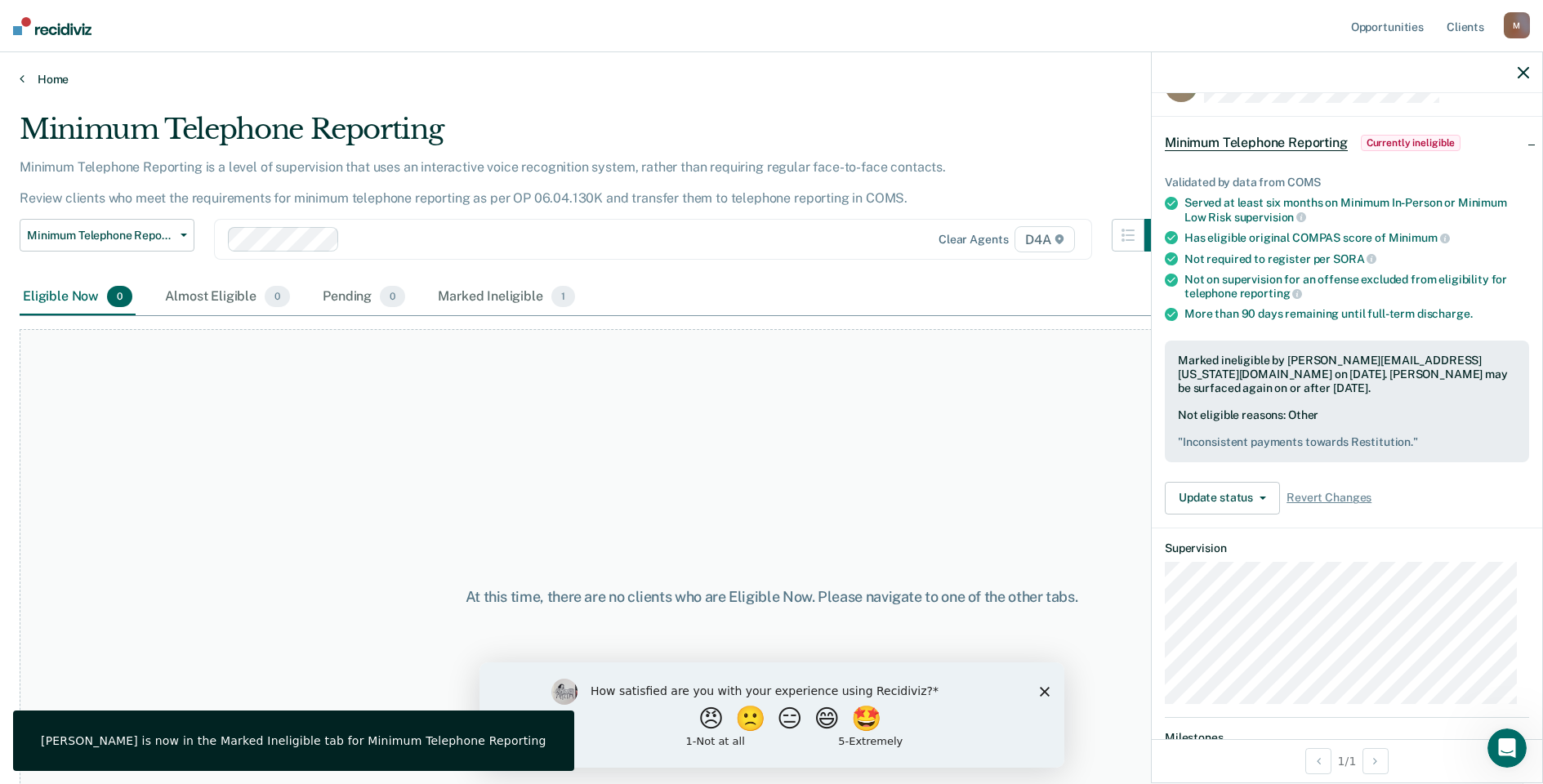
click at [24, 80] on icon at bounding box center [21, 79] width 5 height 13
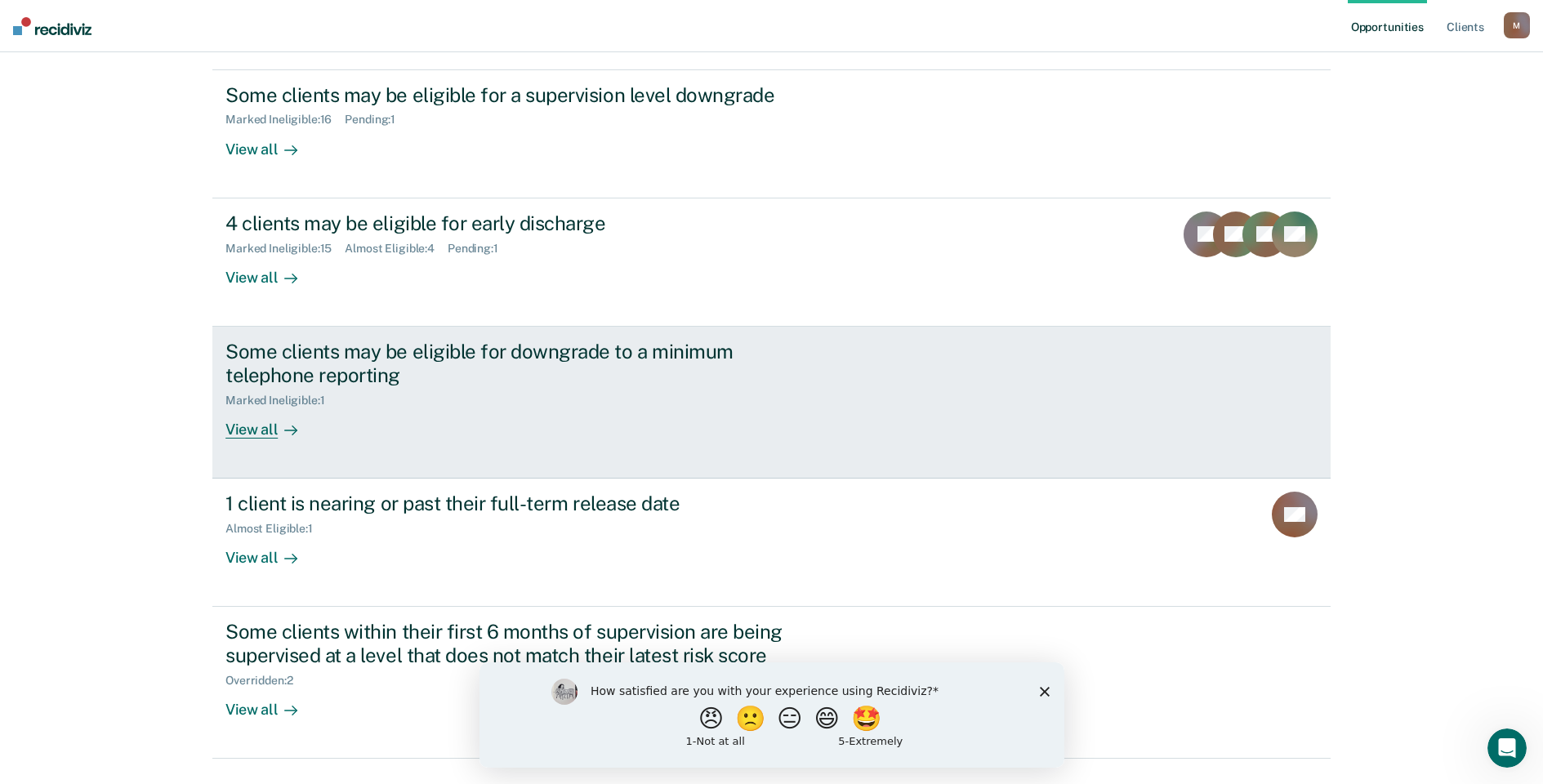
scroll to position [182, 0]
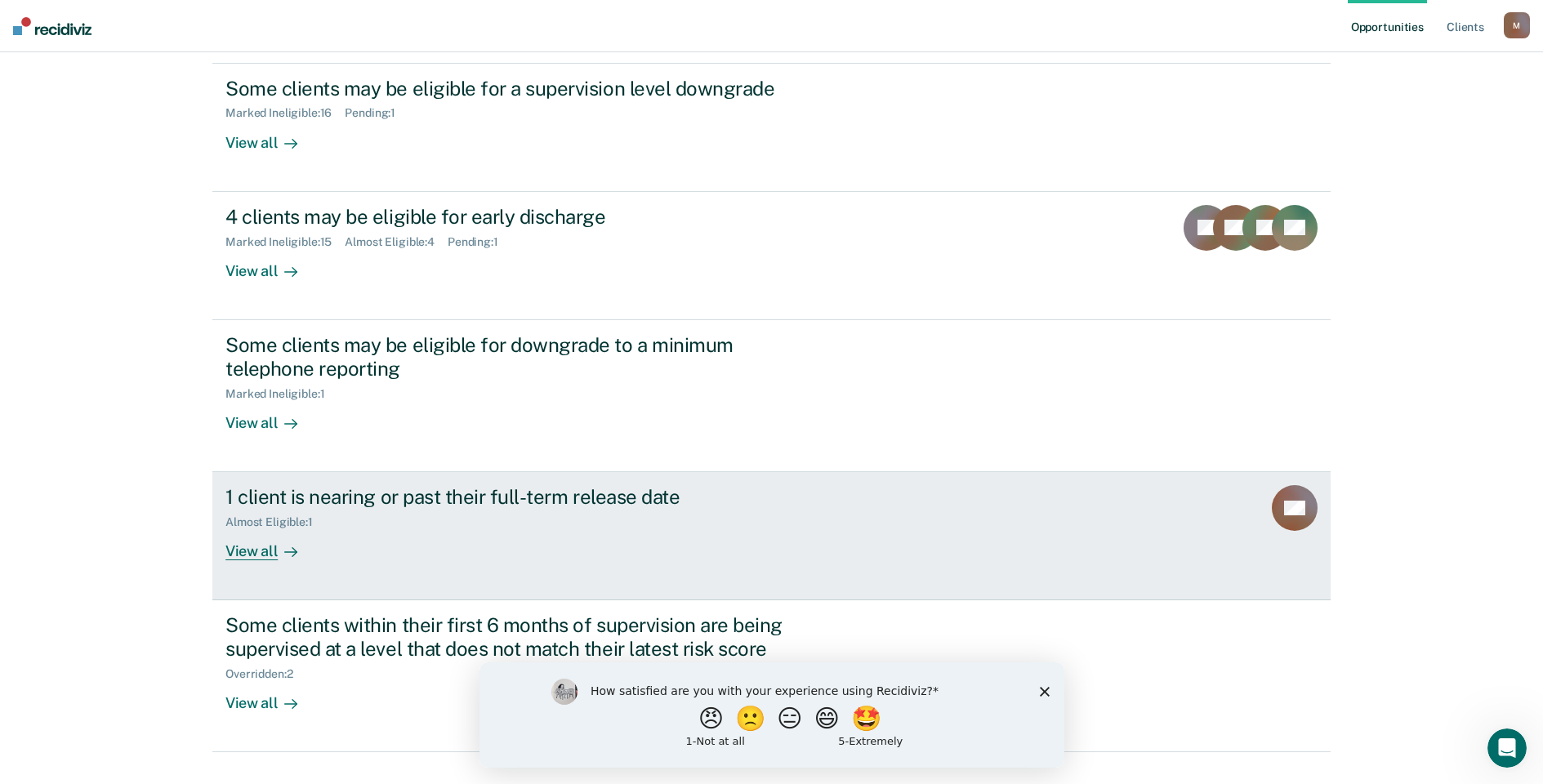
click at [244, 529] on div "View all" at bounding box center [270, 544] width 91 height 32
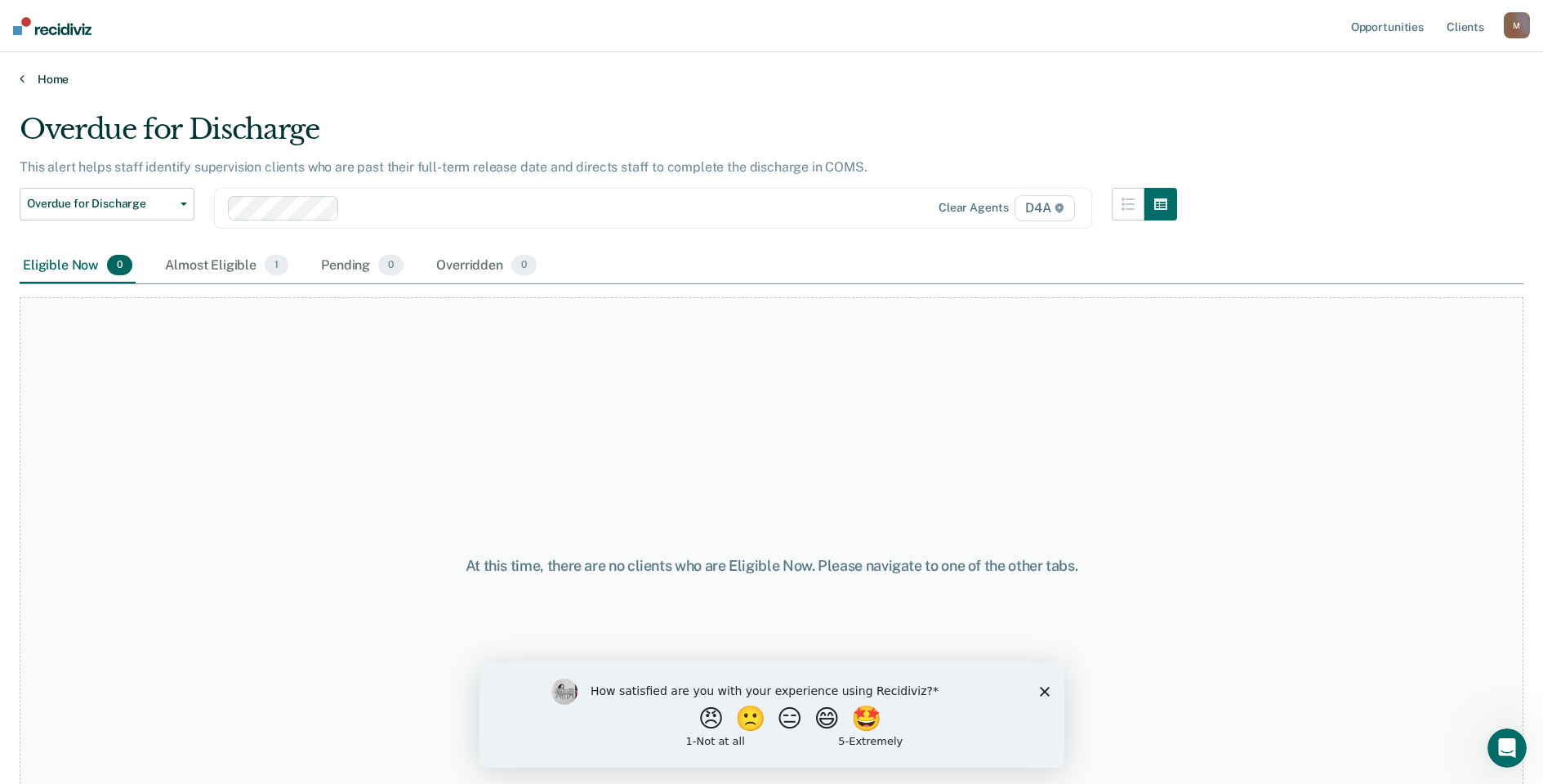
click at [24, 78] on link "Home" at bounding box center [772, 79] width 1505 height 14
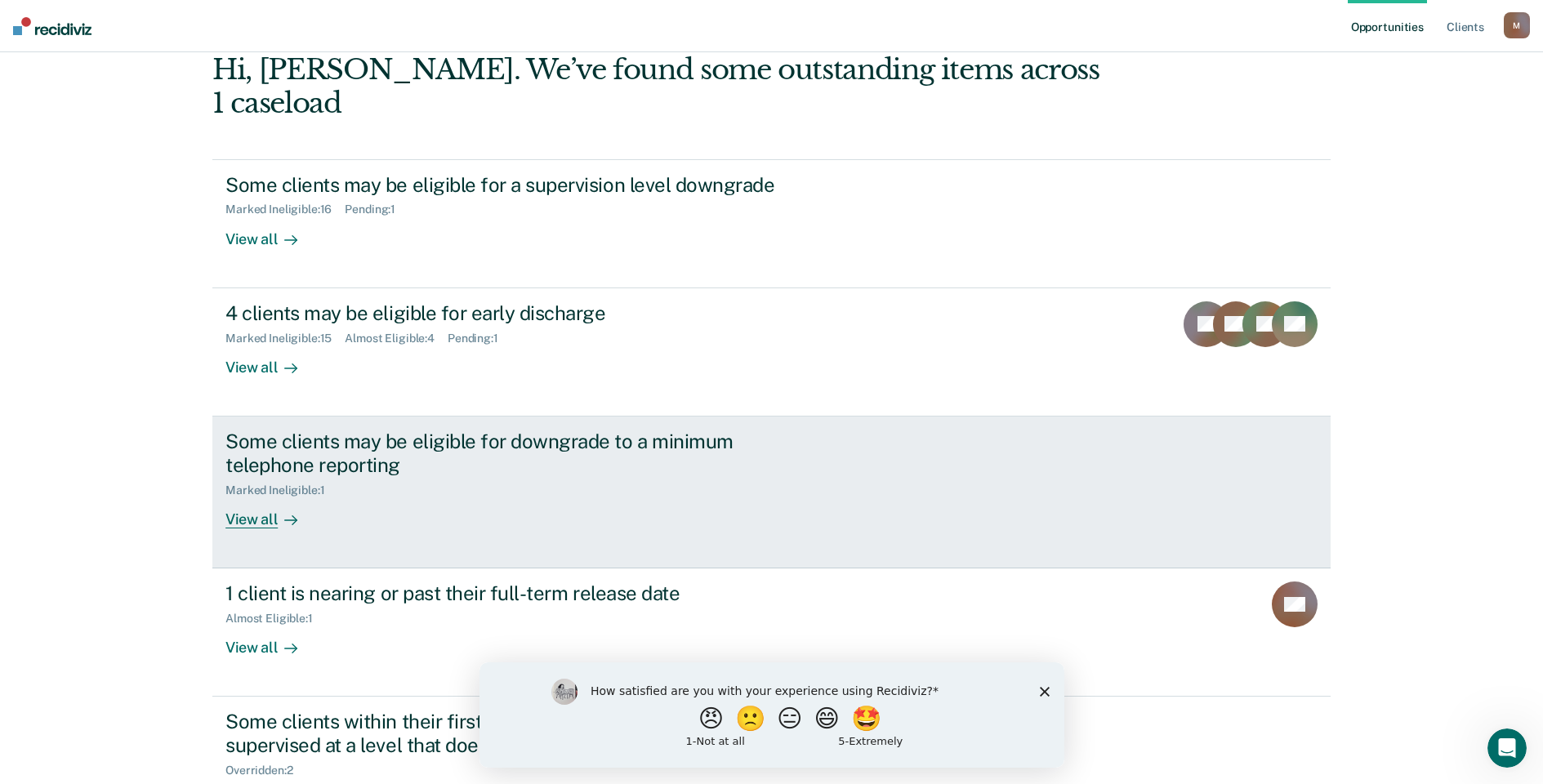
scroll to position [182, 0]
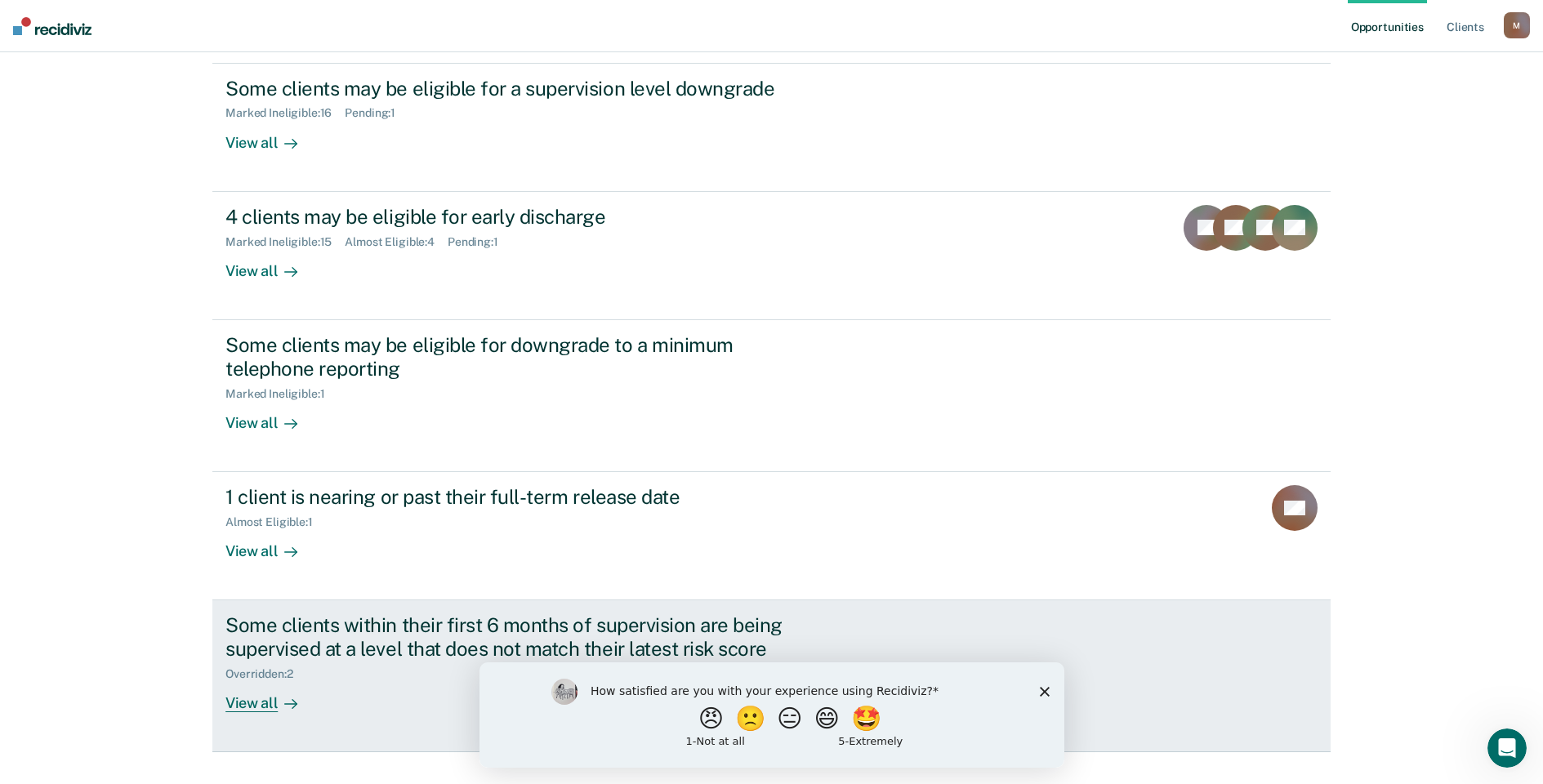
click at [244, 681] on div "View all" at bounding box center [270, 696] width 91 height 32
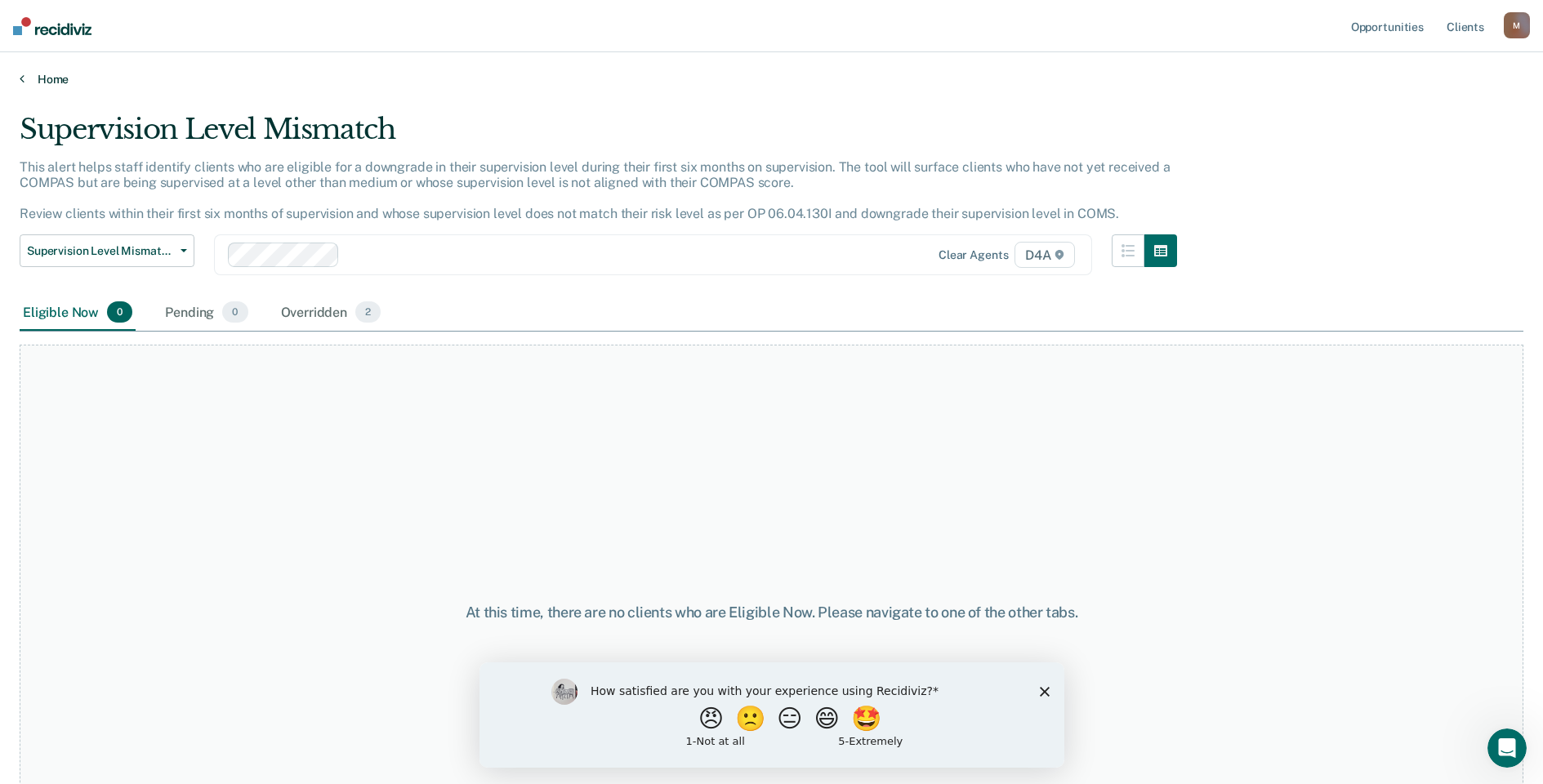
click at [21, 79] on icon at bounding box center [21, 79] width 5 height 13
